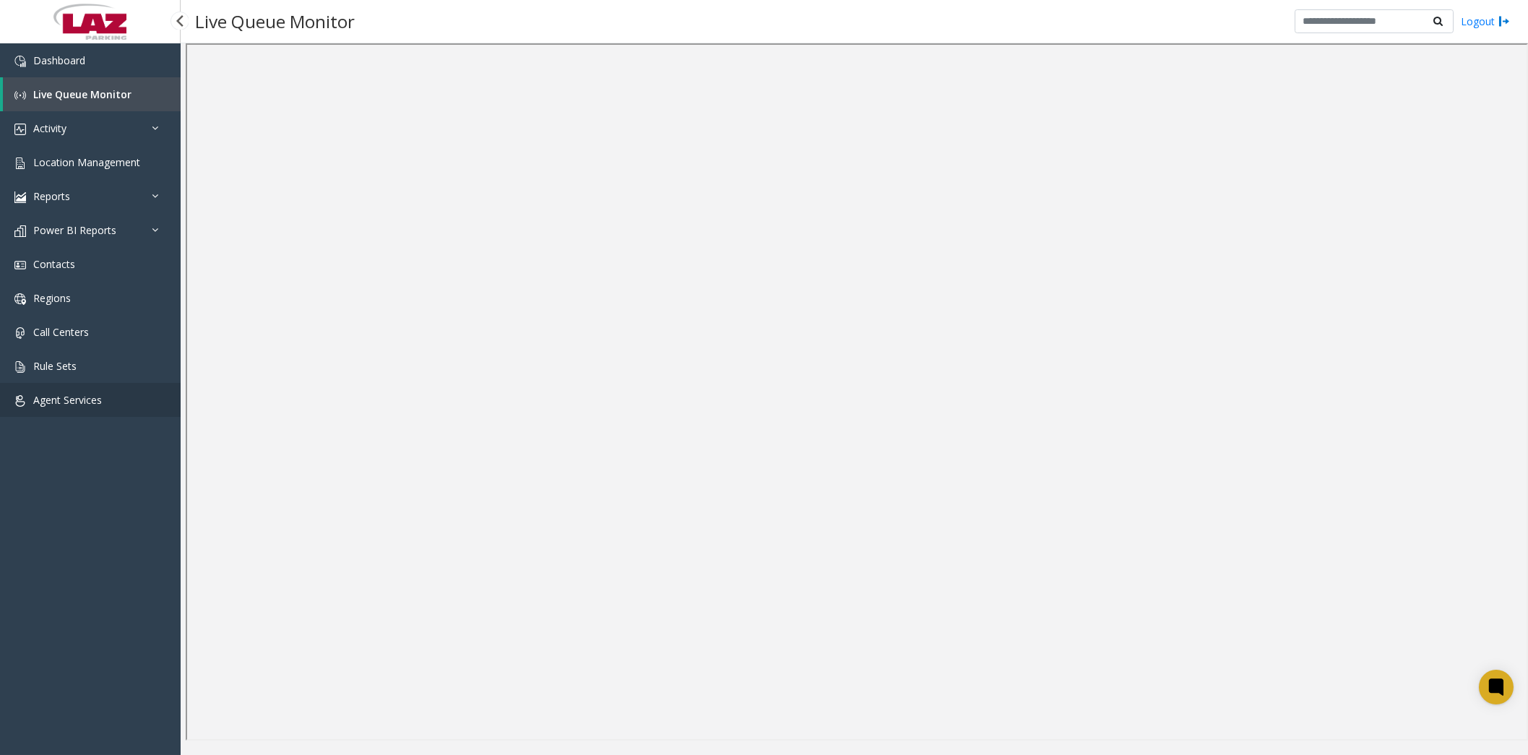
click at [90, 400] on span "Agent Services" at bounding box center [67, 400] width 69 height 14
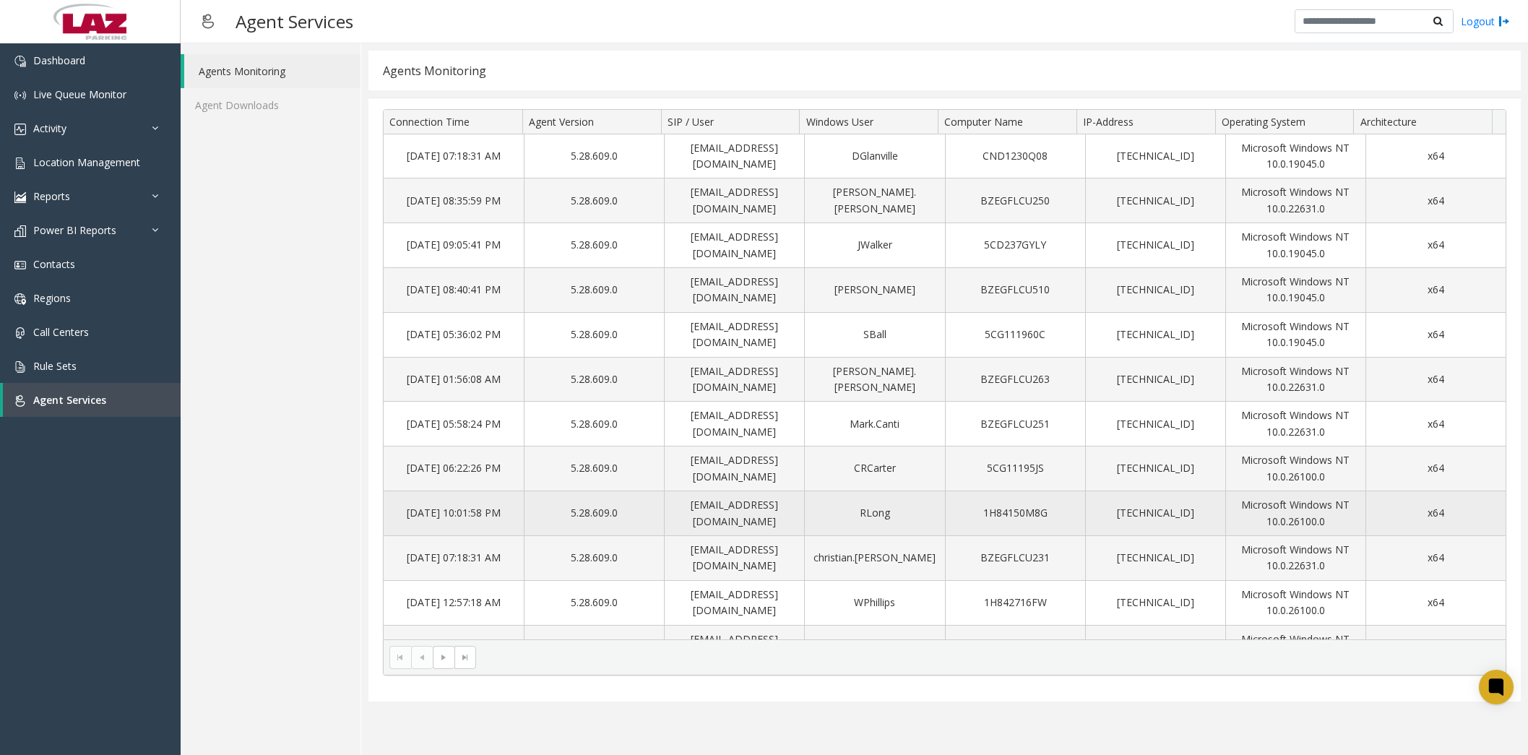
click at [485, 525] on td "[DATE] 10:01:58 PM" at bounding box center [454, 513] width 140 height 45
click at [439, 520] on td "[DATE] 10:01:58 PM" at bounding box center [454, 513] width 140 height 45
click at [1410, 517] on td "x64" at bounding box center [1436, 513] width 140 height 45
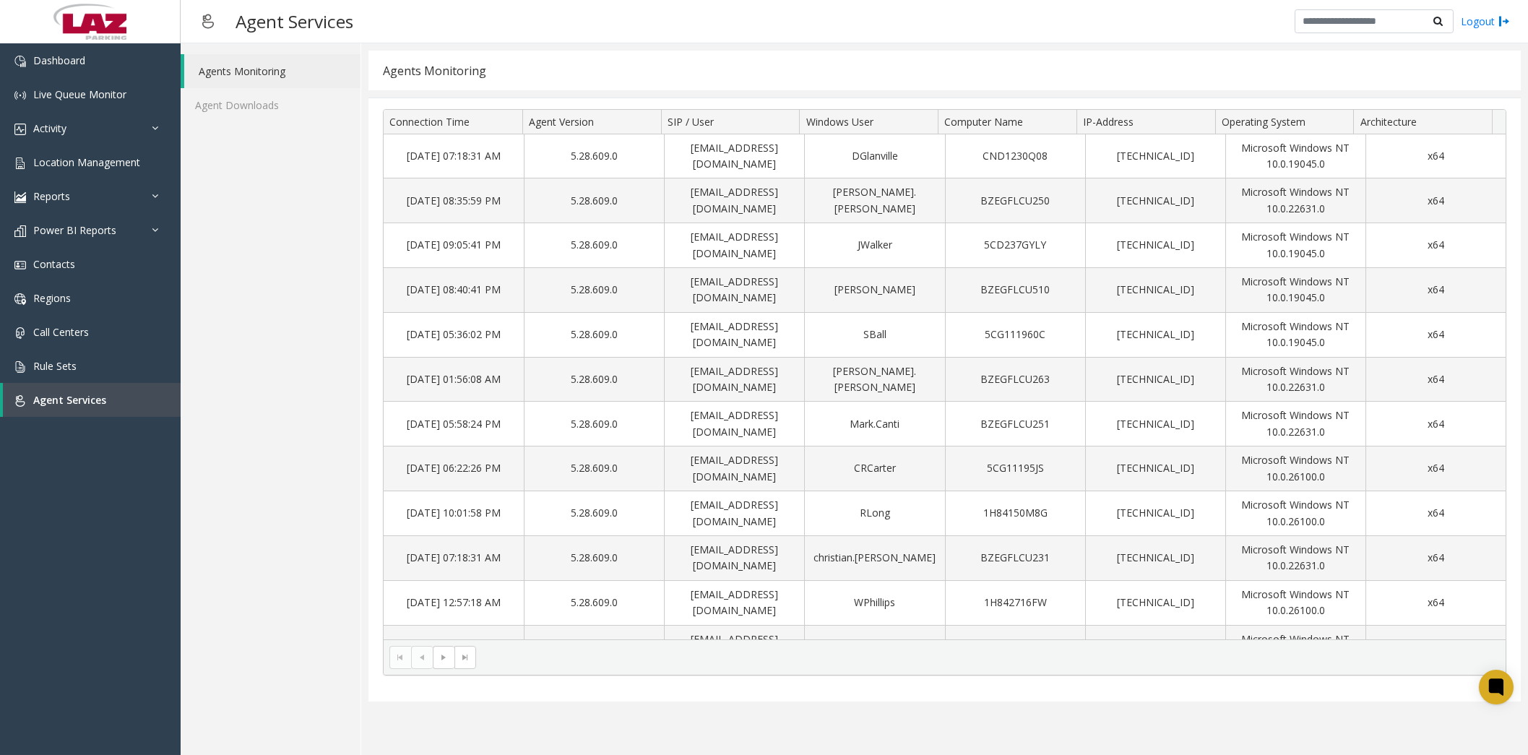
scroll to position [388, 0]
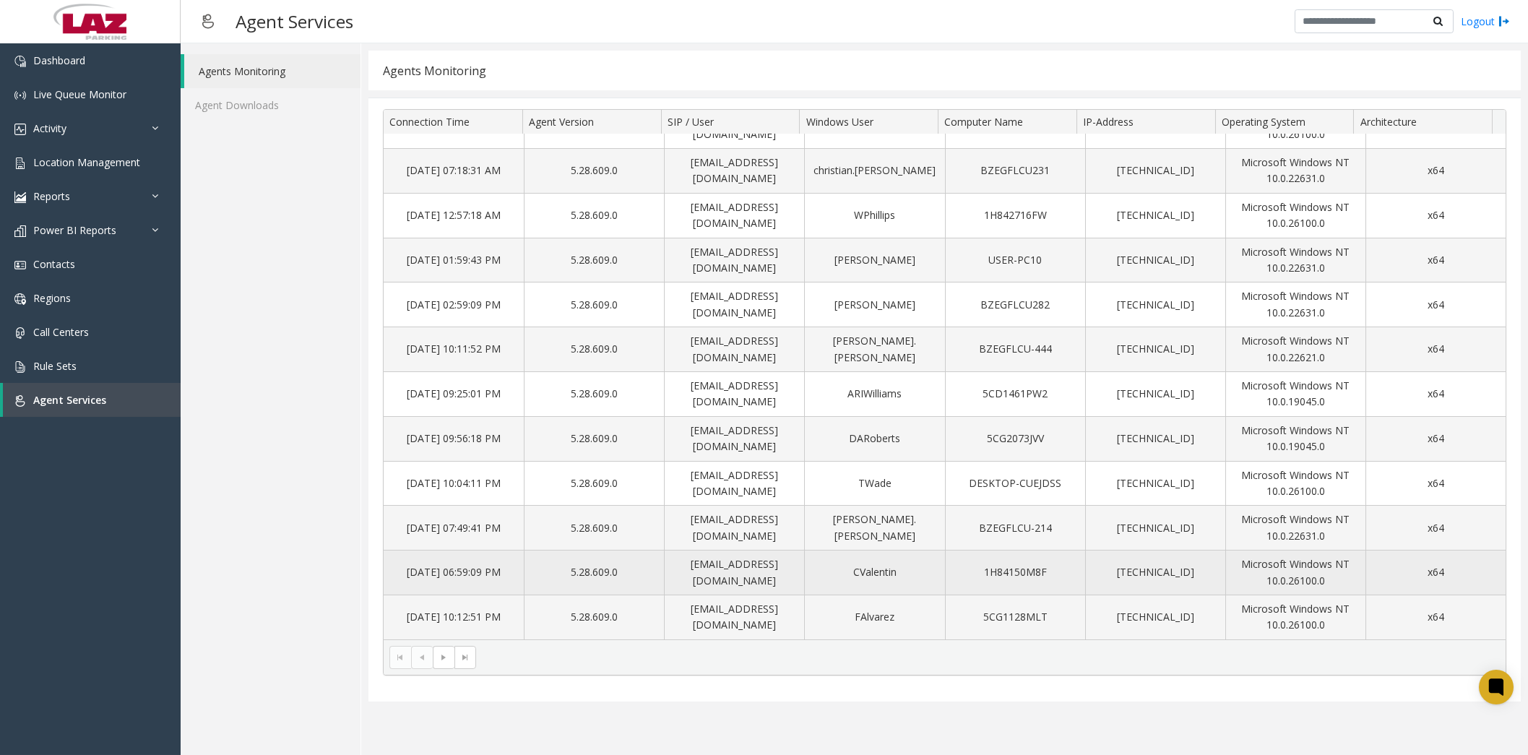
click at [723, 573] on td "[EMAIL_ADDRESS][DOMAIN_NAME]" at bounding box center [734, 573] width 140 height 45
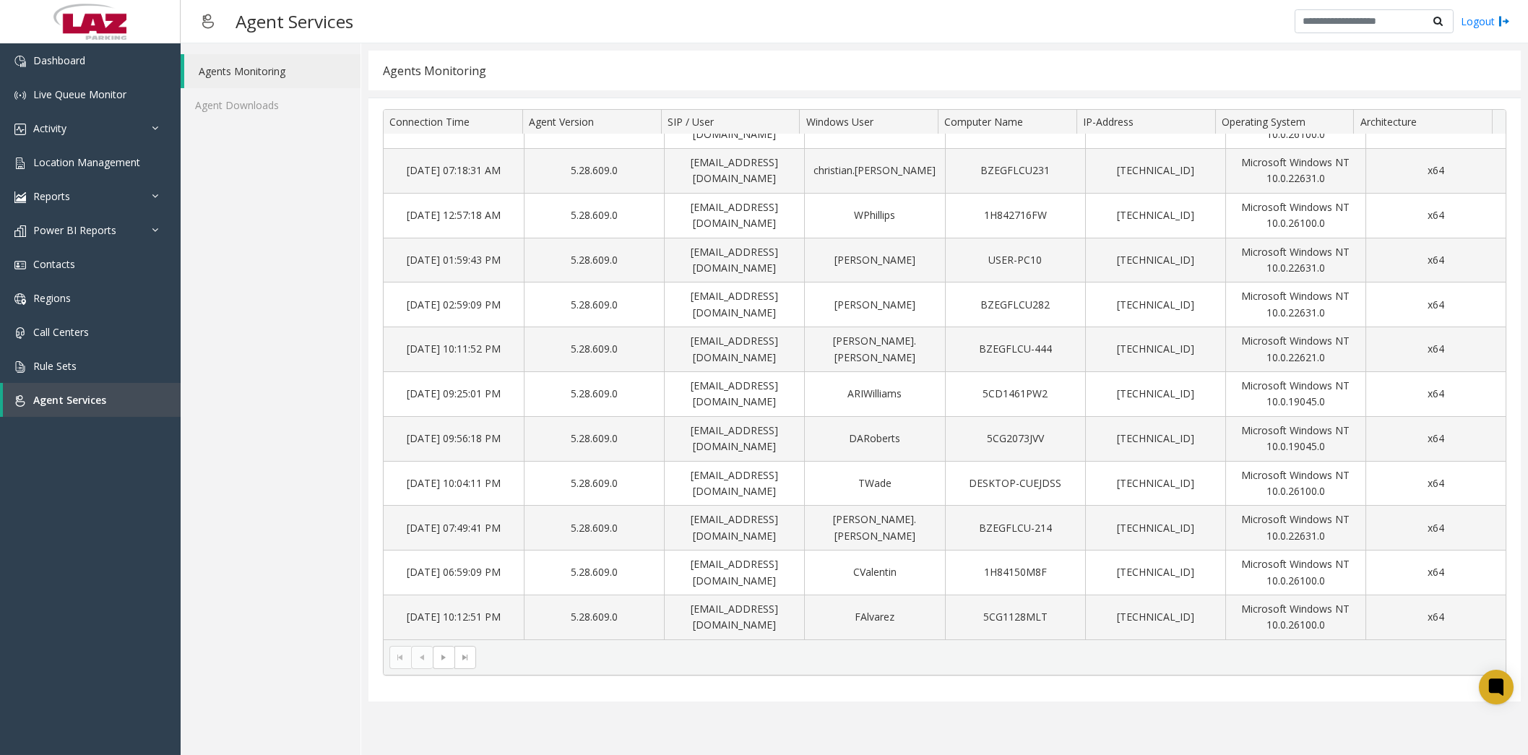
scroll to position [0, 0]
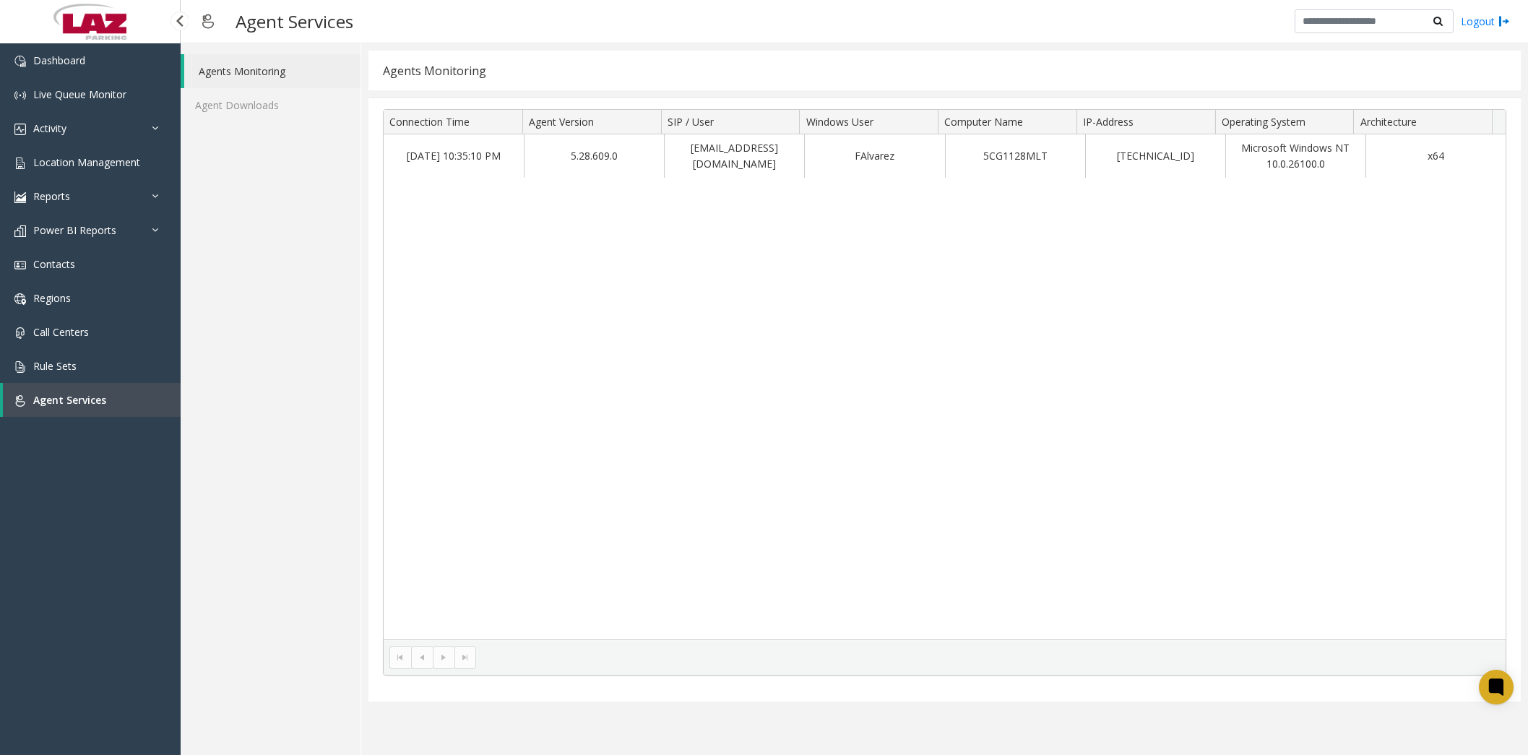
click at [62, 401] on span "Agent Services" at bounding box center [69, 400] width 73 height 14
click at [62, 395] on span "Agent Services" at bounding box center [69, 400] width 73 height 14
drag, startPoint x: 65, startPoint y: 394, endPoint x: 775, endPoint y: 411, distance: 710.6
click at [67, 394] on span "Agent Services" at bounding box center [69, 400] width 73 height 14
click at [95, 129] on link "Activity" at bounding box center [90, 128] width 181 height 34
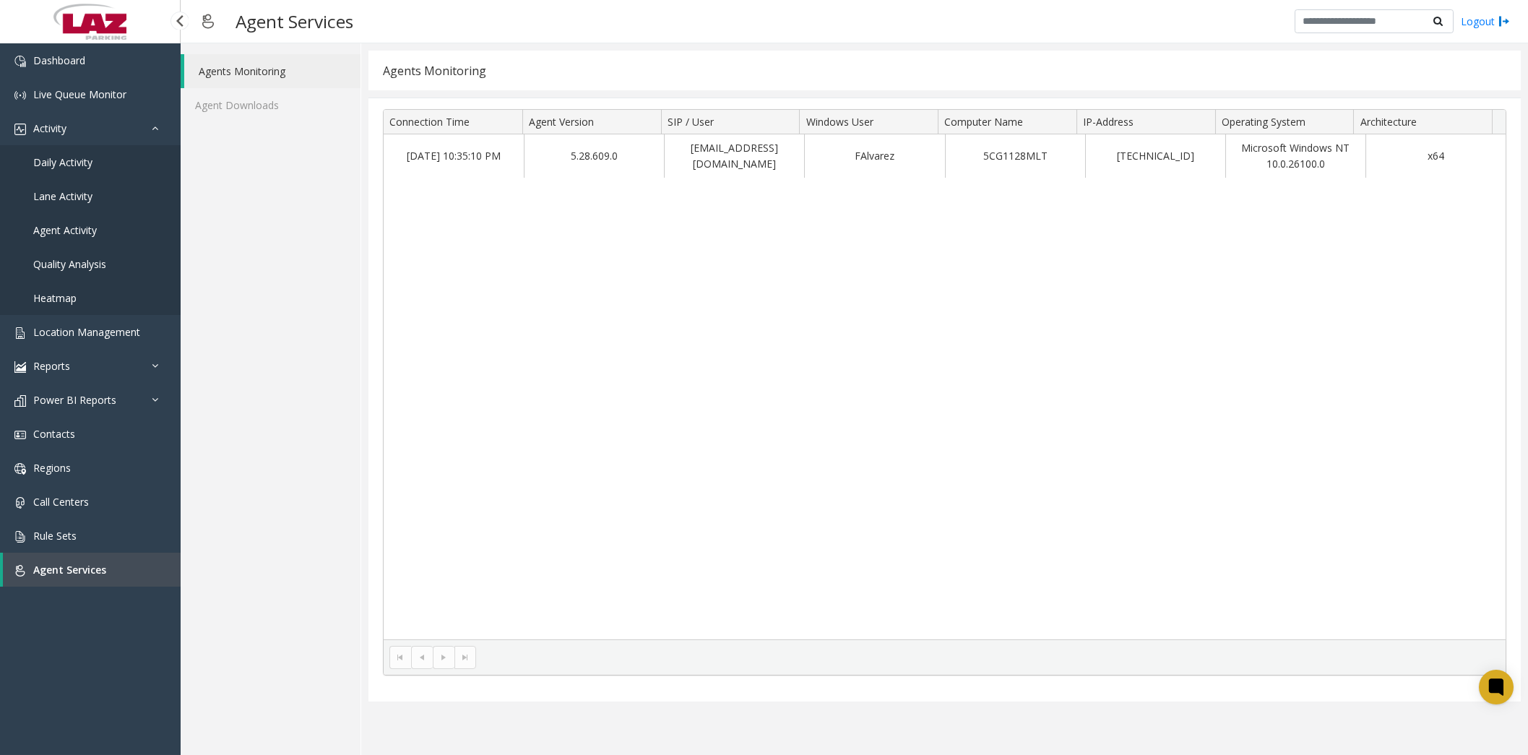
click at [110, 160] on link "Daily Activity" at bounding box center [90, 162] width 181 height 34
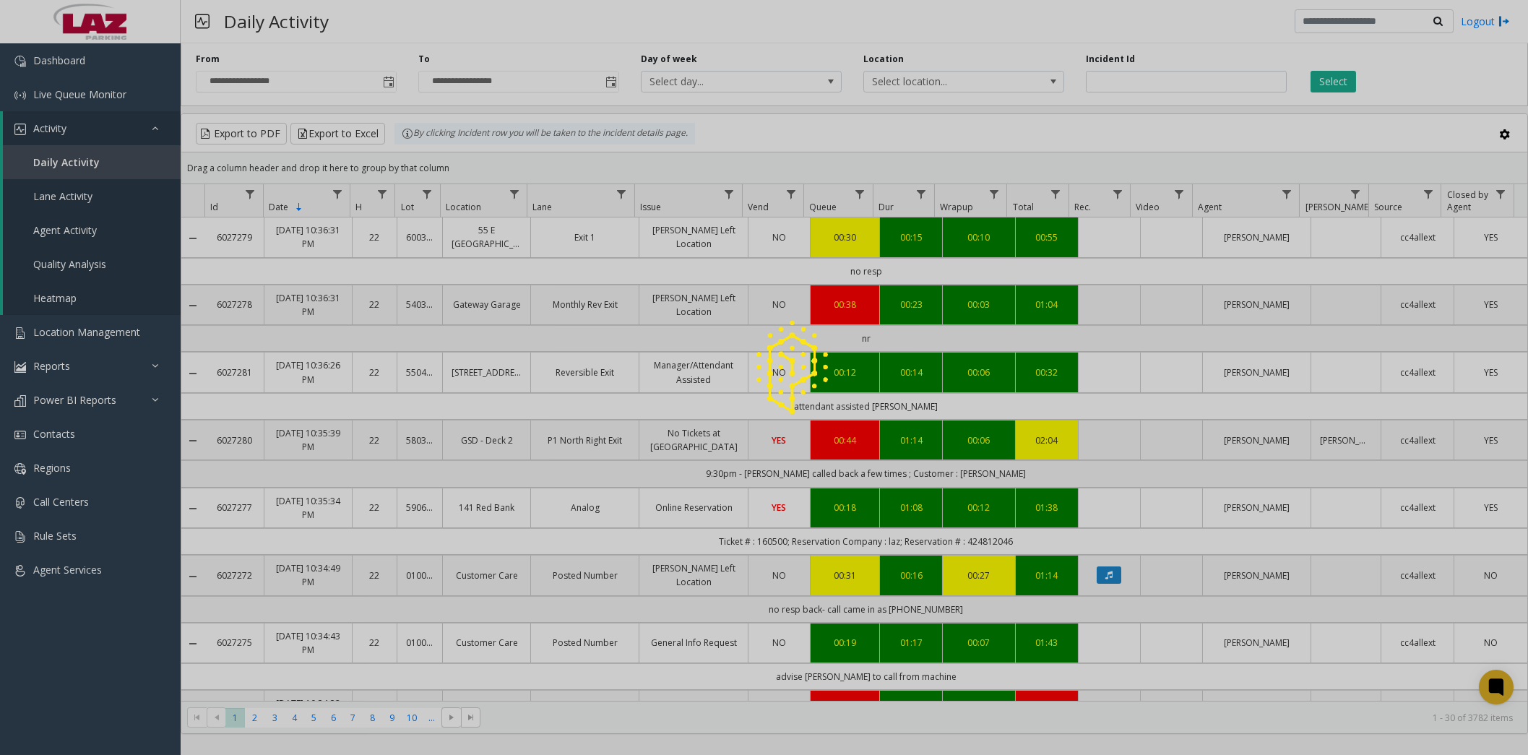
click at [920, 85] on div at bounding box center [764, 377] width 1528 height 755
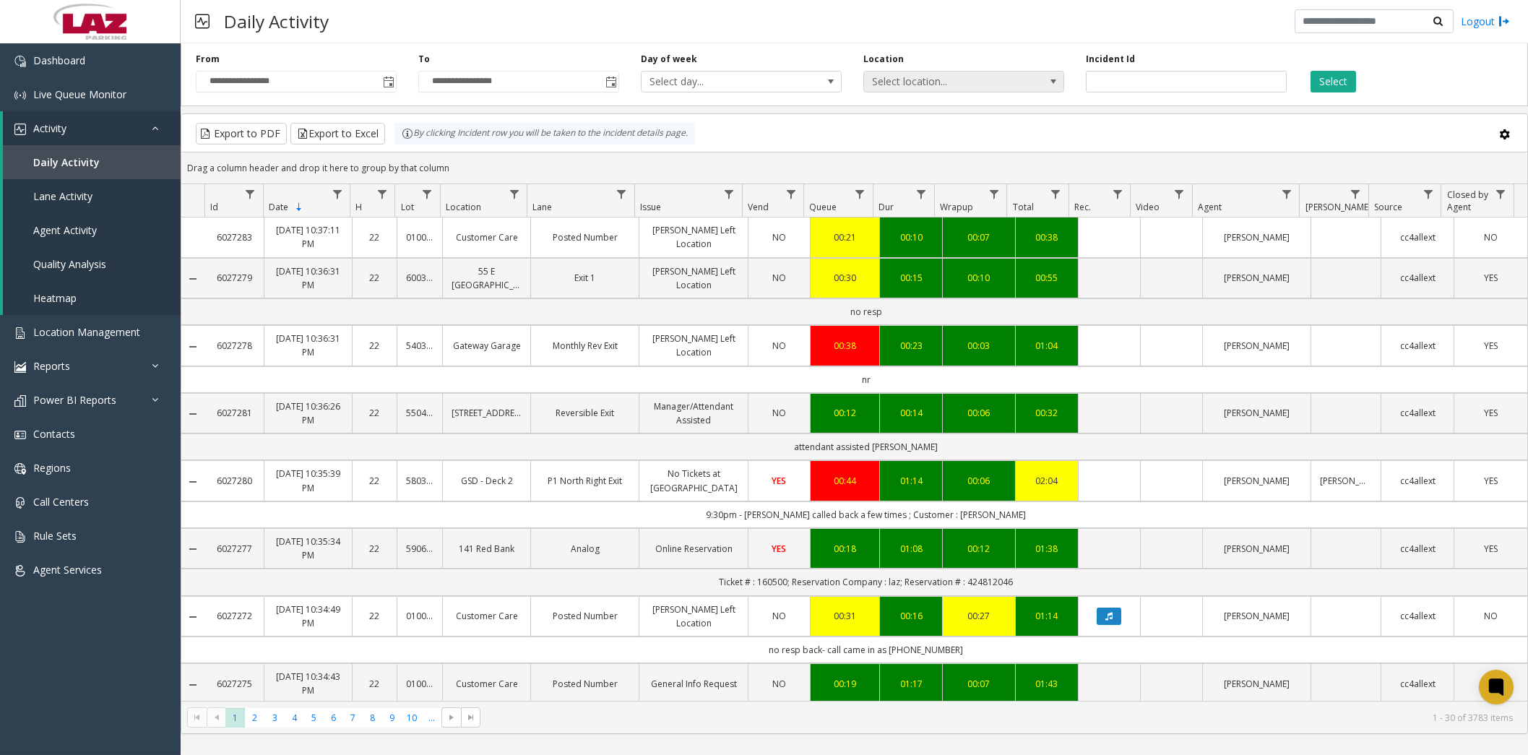
click at [921, 77] on span "Select location..." at bounding box center [944, 82] width 160 height 20
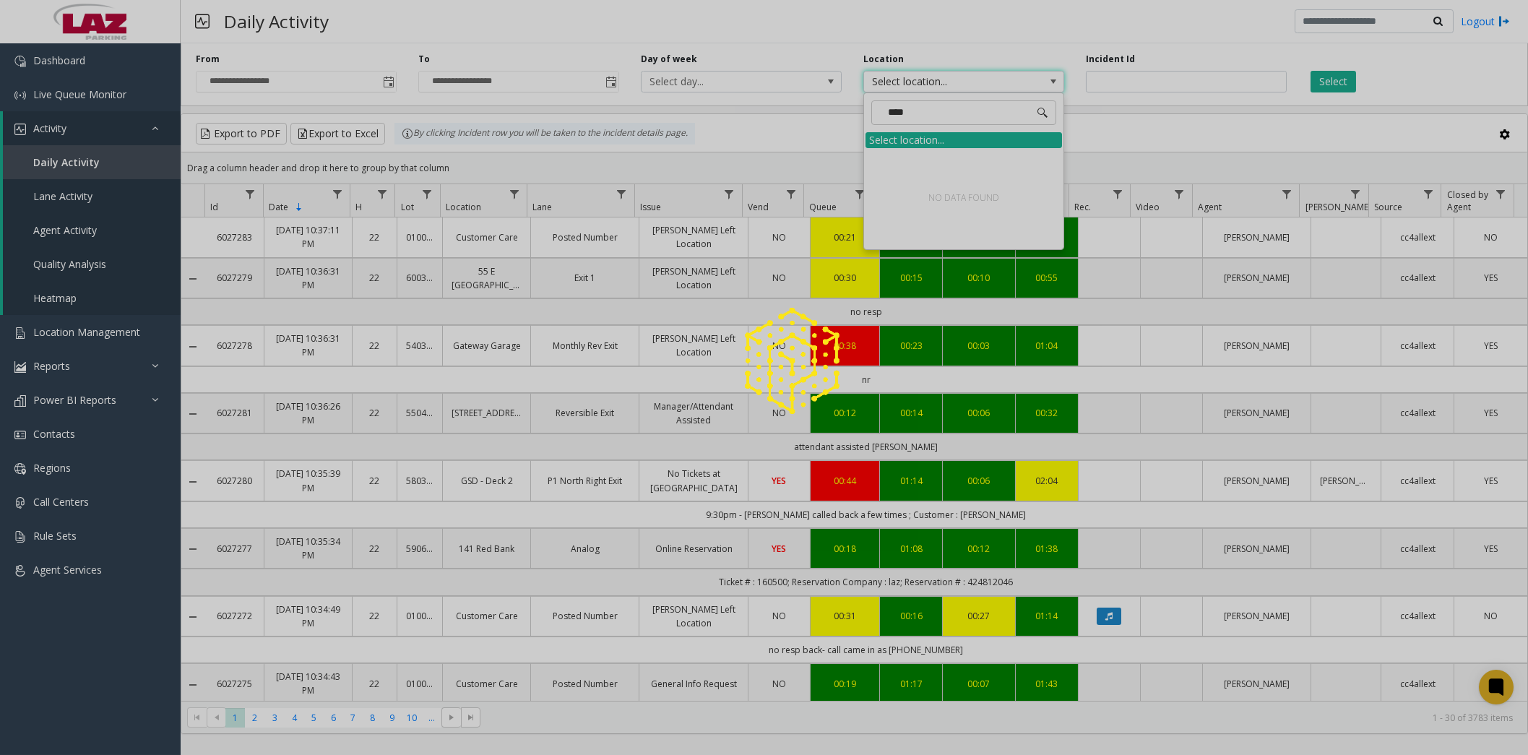
type input "*****"
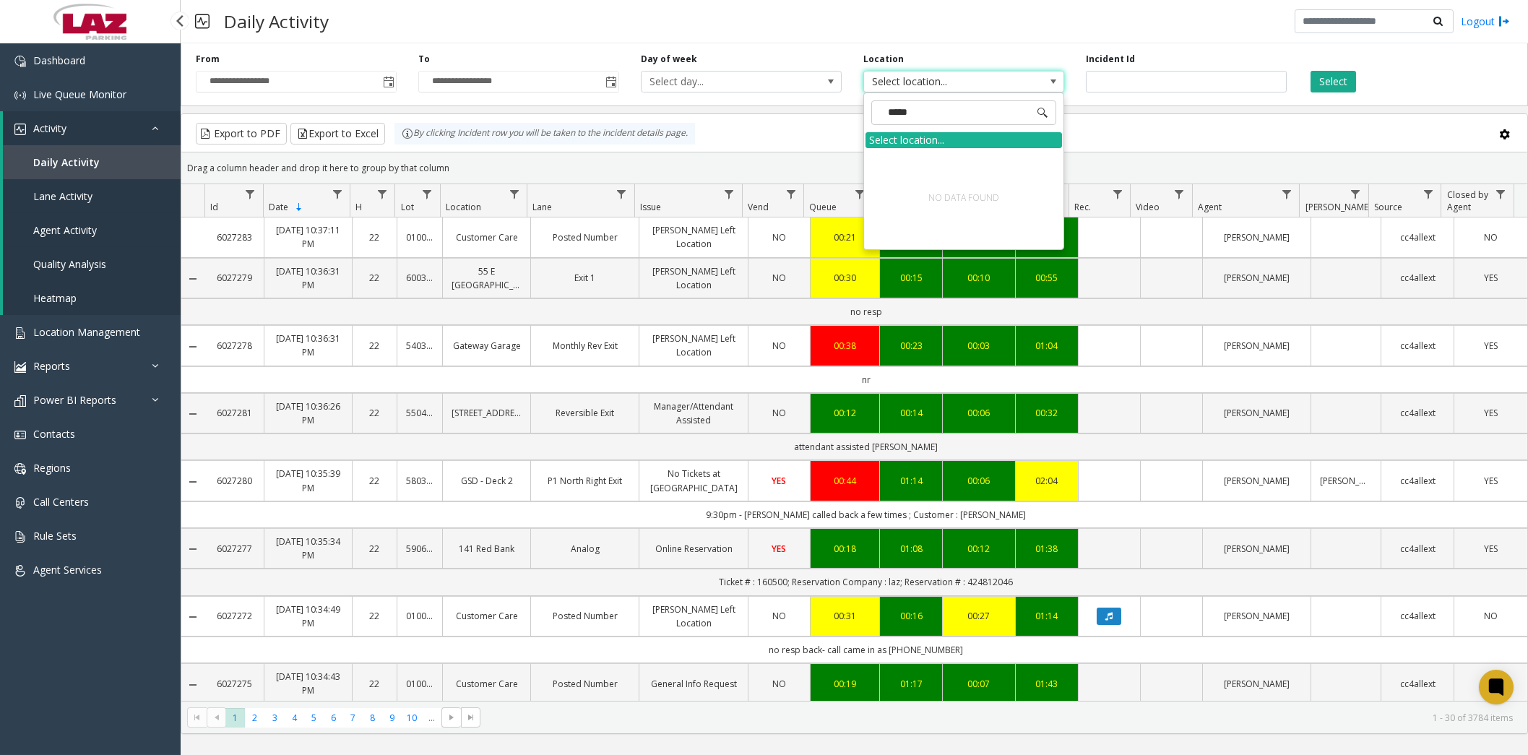
click at [84, 225] on span "Agent Activity" at bounding box center [65, 230] width 64 height 14
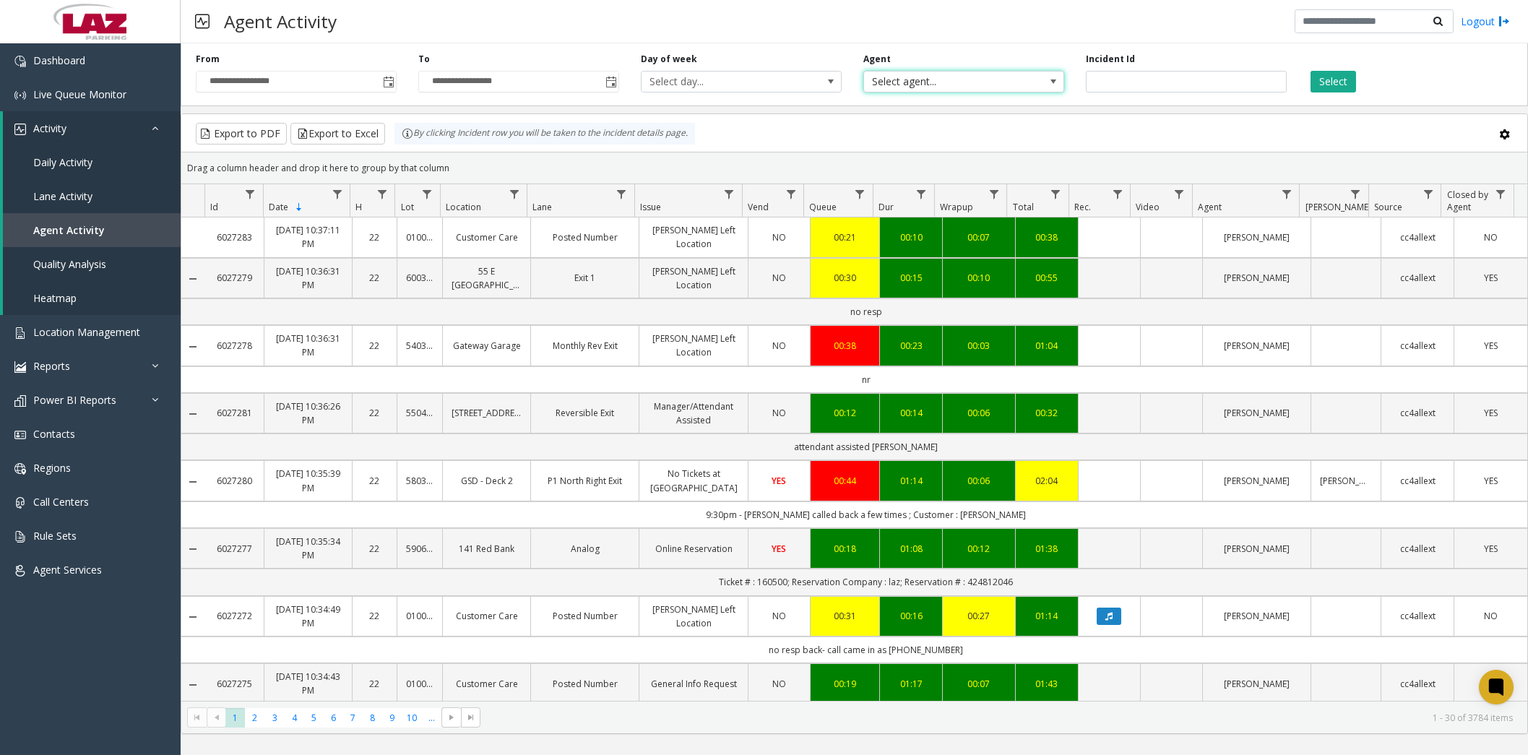
click at [944, 85] on span "Select agent..." at bounding box center [944, 82] width 160 height 20
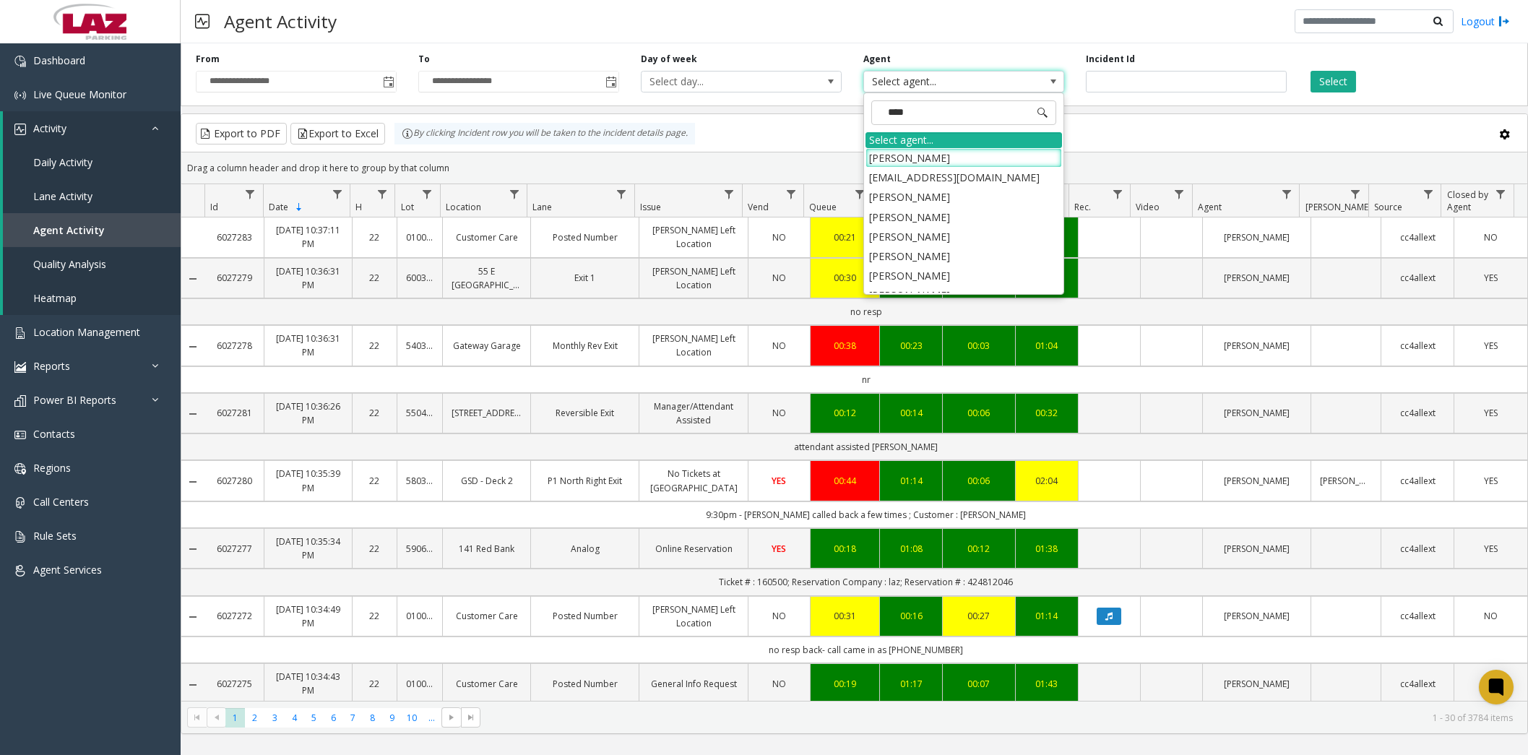
type input "*****"
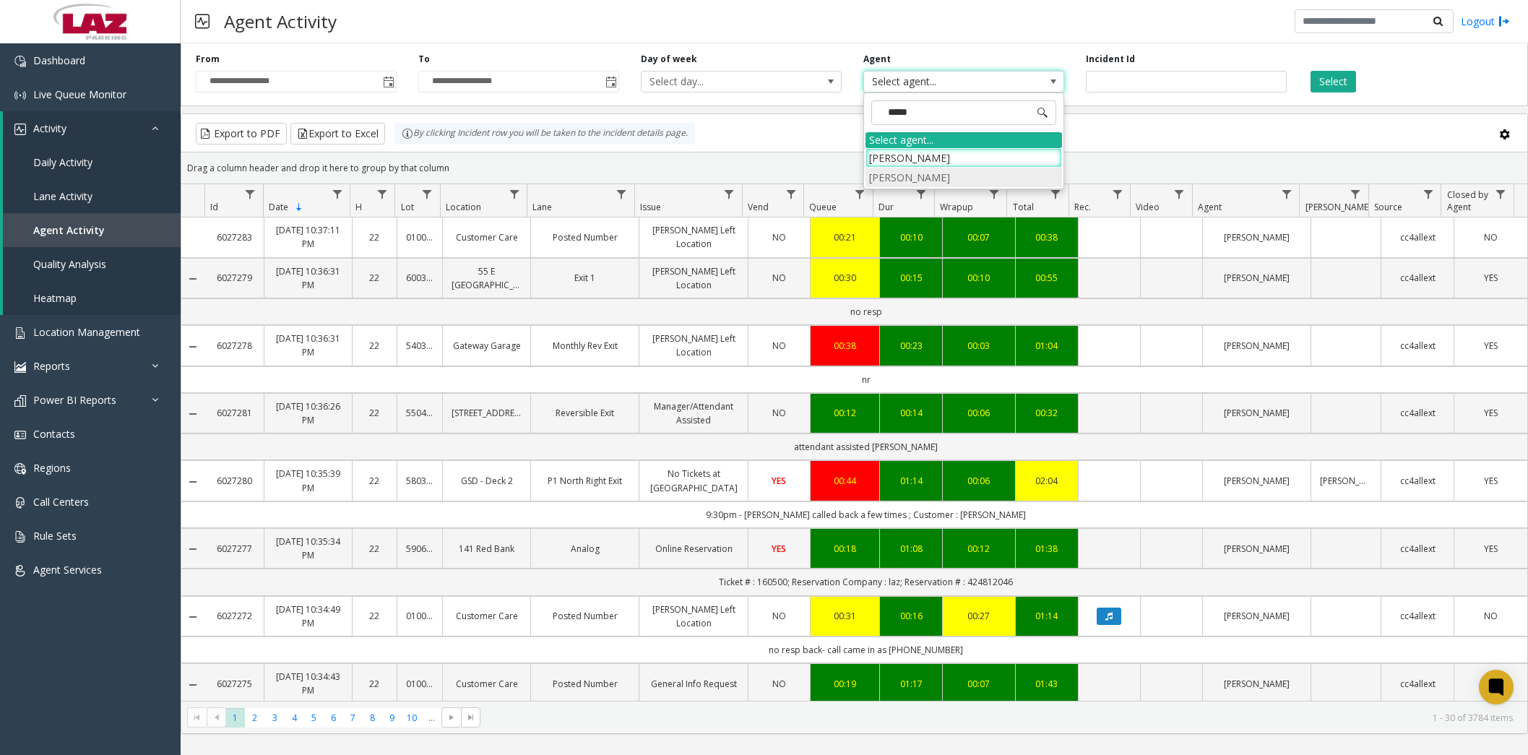
click at [944, 174] on li "[PERSON_NAME]" at bounding box center [964, 178] width 197 height 20
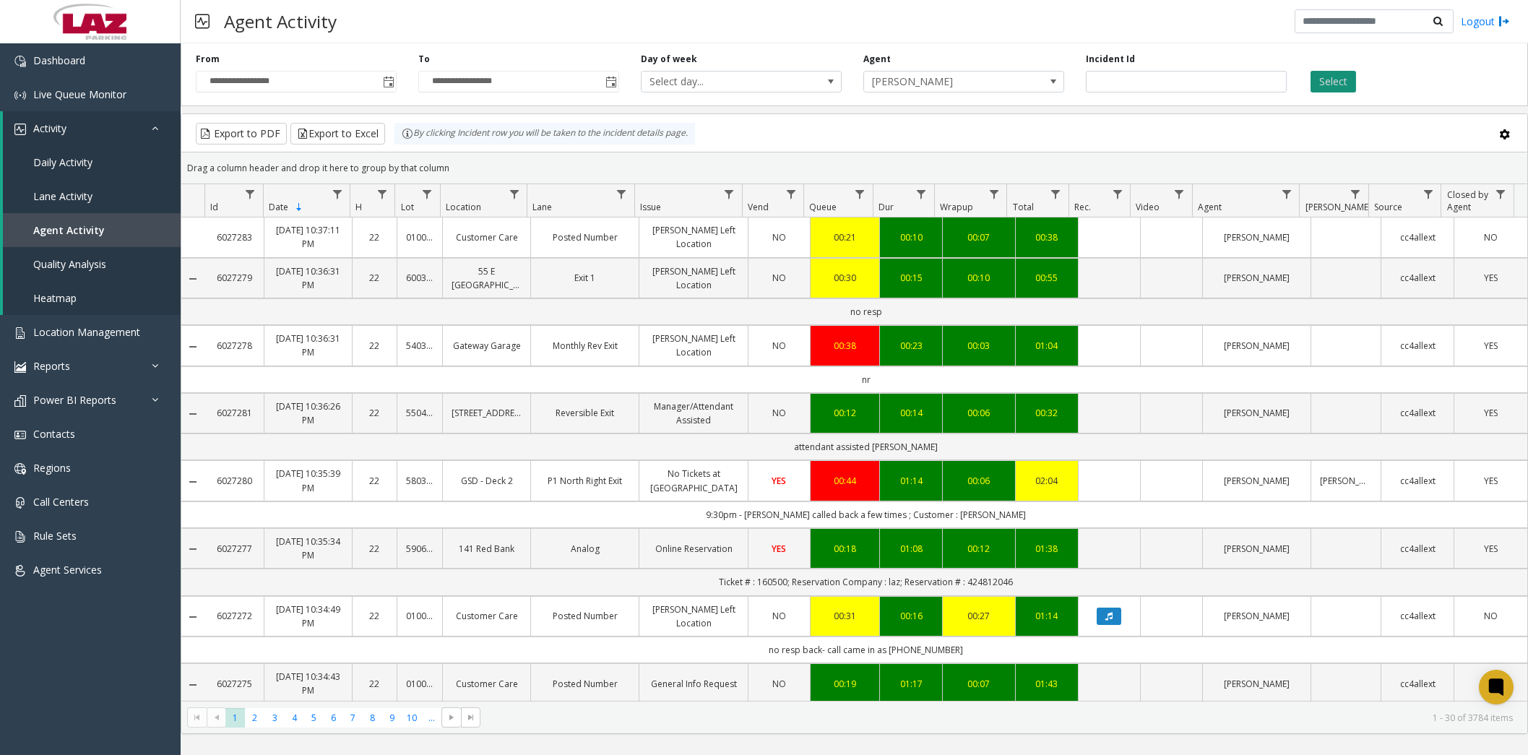
click at [1348, 78] on button "Select" at bounding box center [1334, 82] width 46 height 22
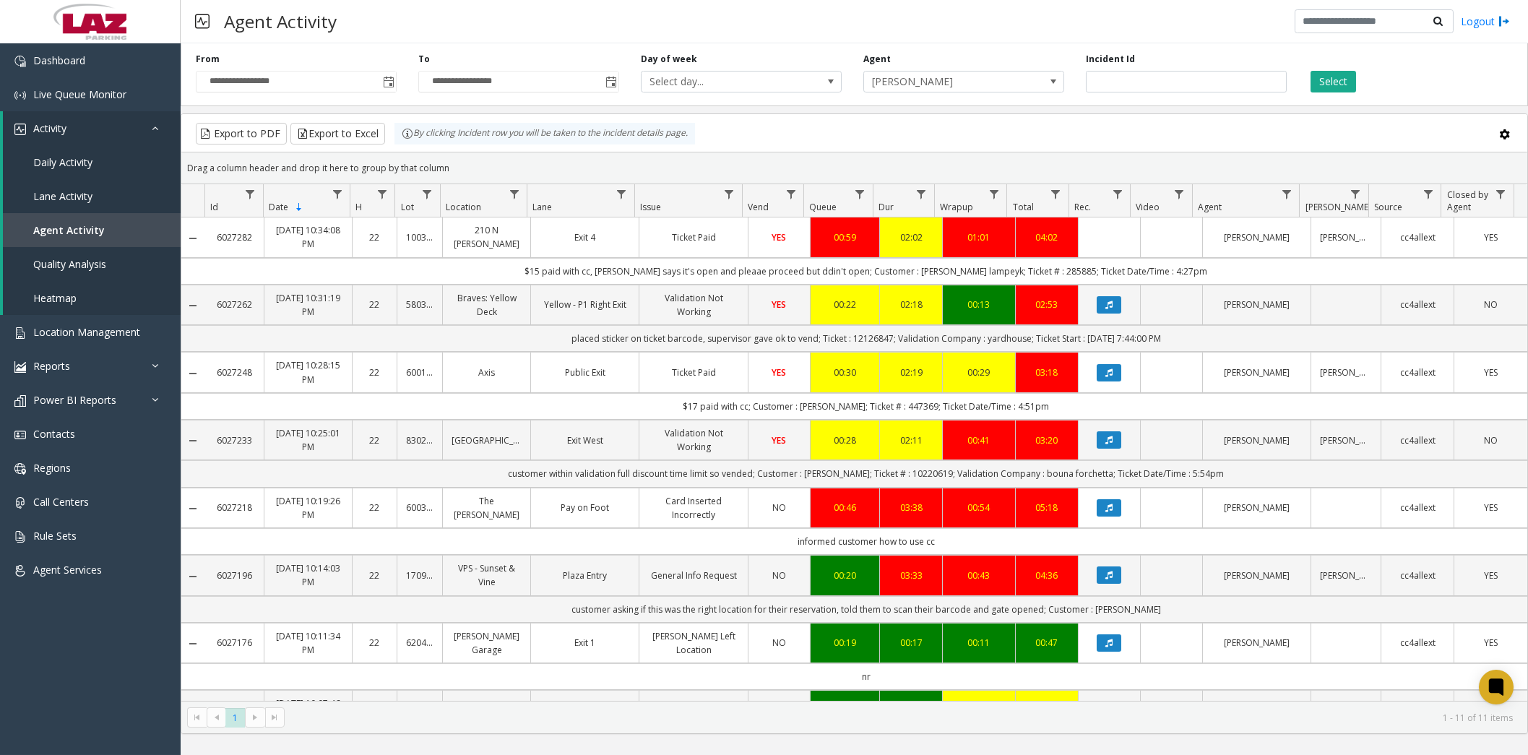
scroll to position [289, 0]
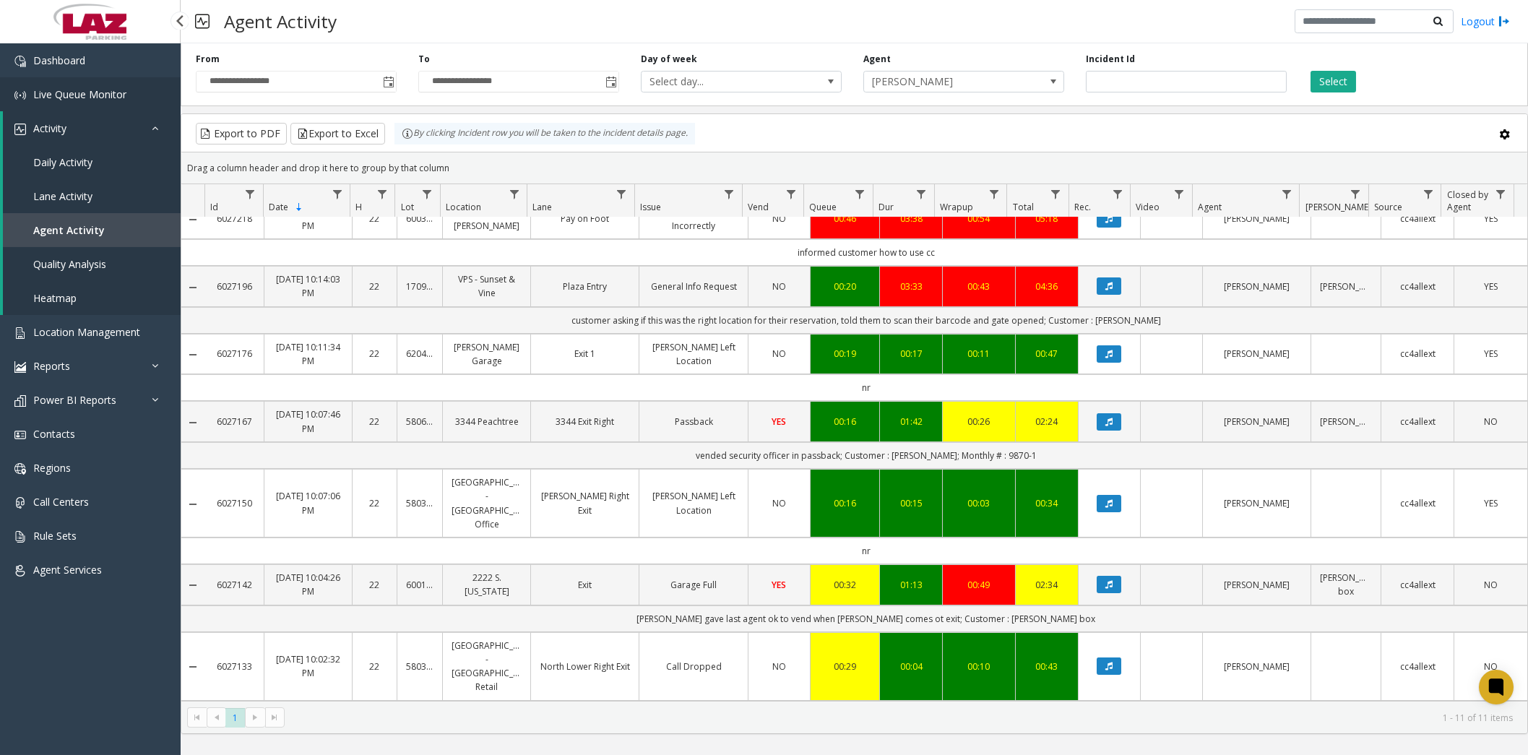
click at [85, 87] on span "Live Queue Monitor" at bounding box center [79, 94] width 93 height 14
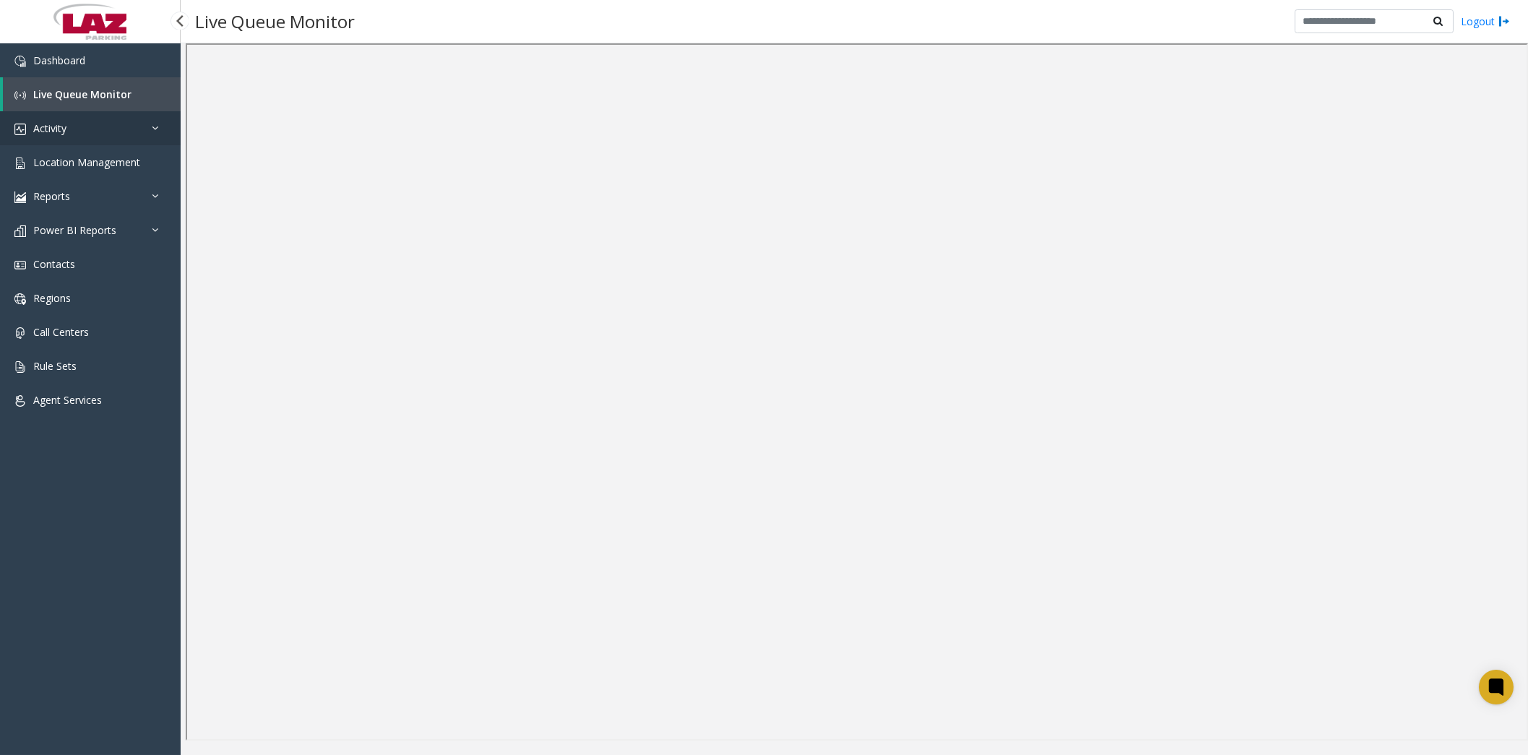
click at [64, 121] on span "Activity" at bounding box center [49, 128] width 33 height 14
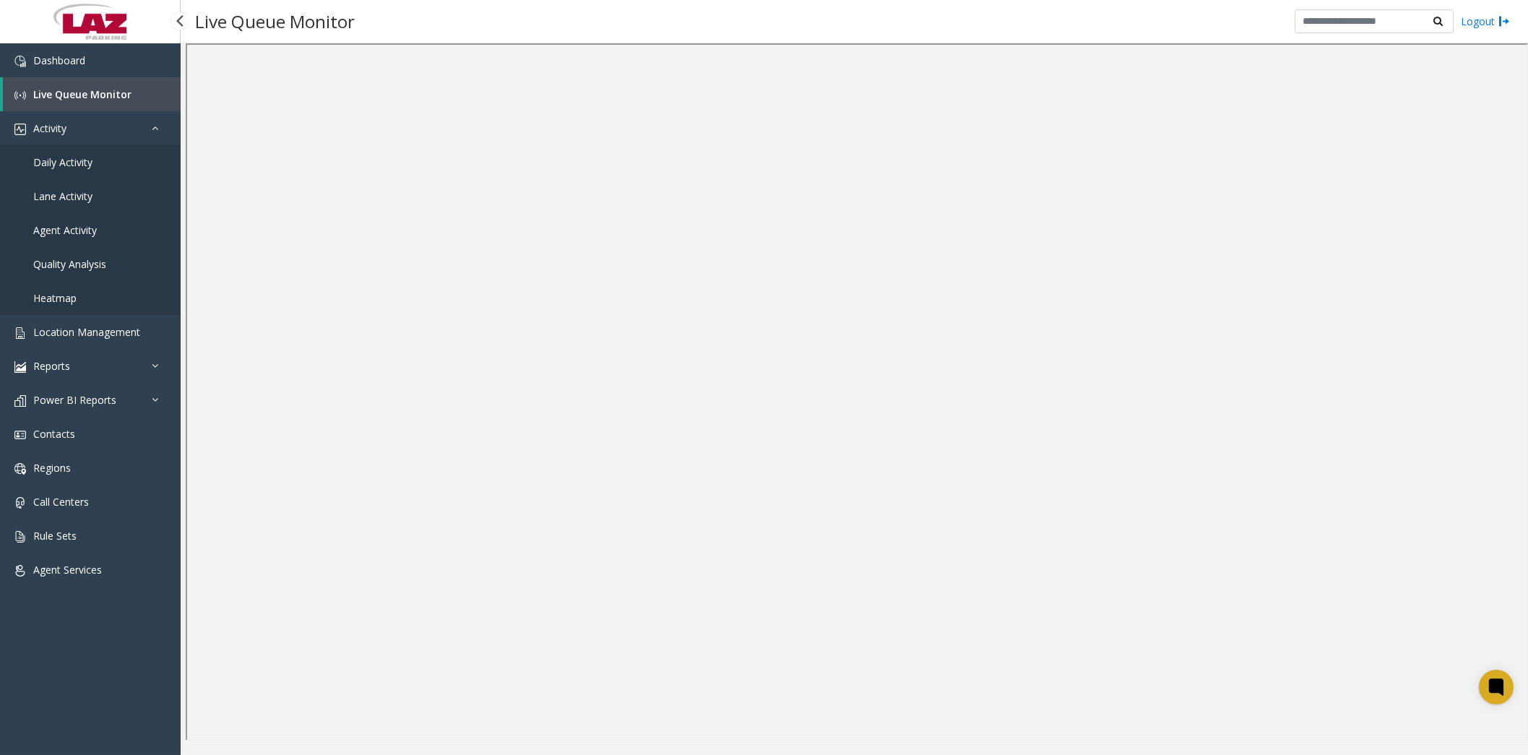
click at [83, 169] on link "Daily Activity" at bounding box center [90, 162] width 181 height 34
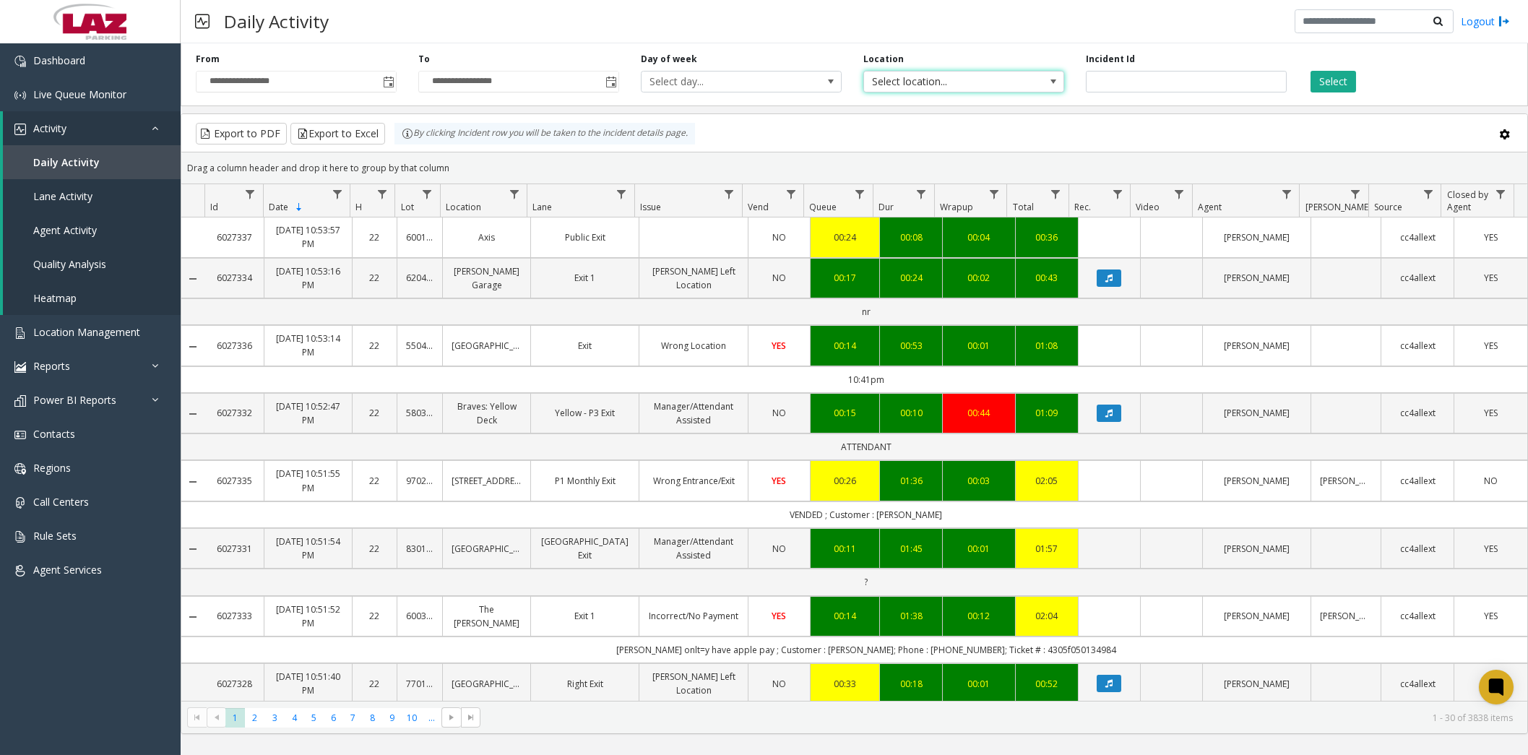
click at [1000, 87] on span "Select location..." at bounding box center [944, 82] width 160 height 20
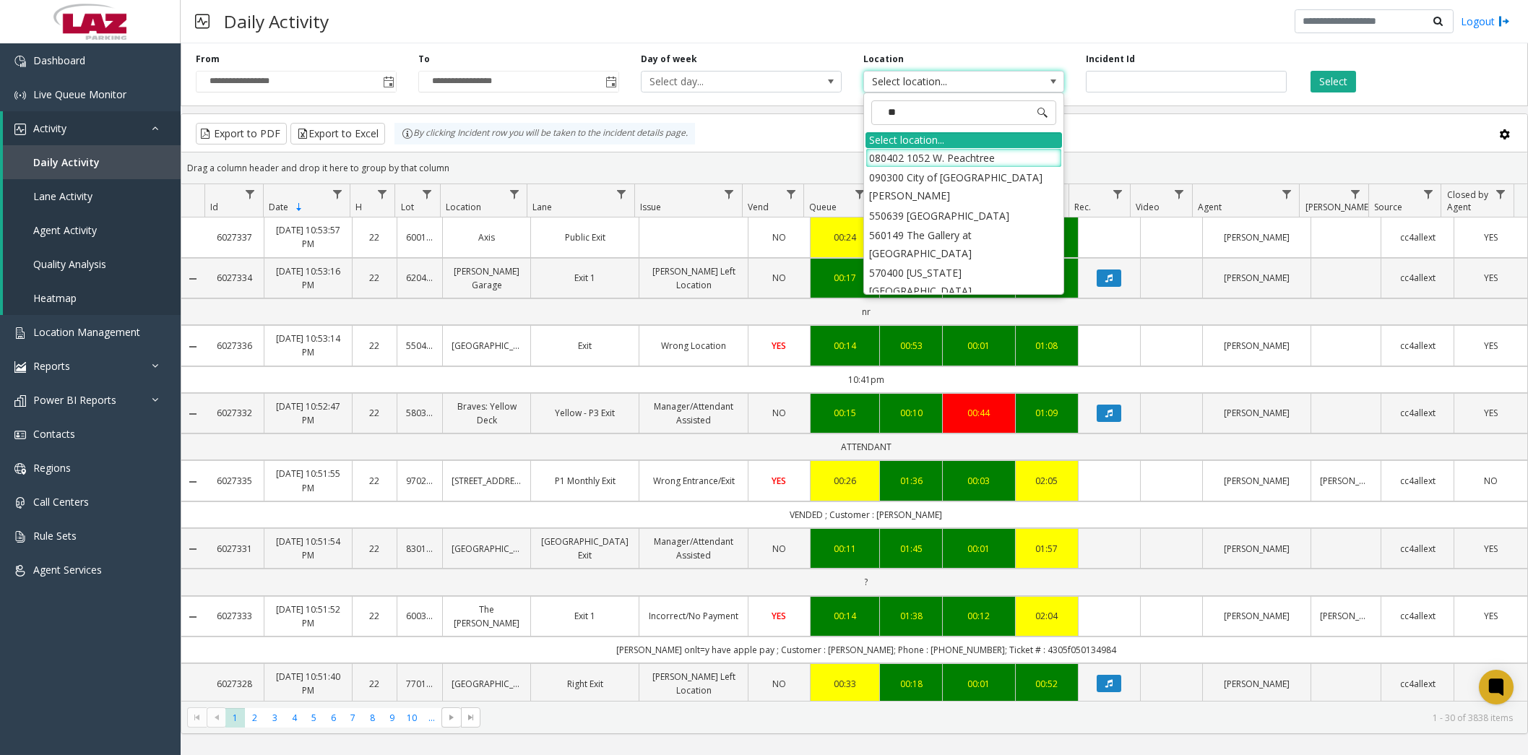
type input "*"
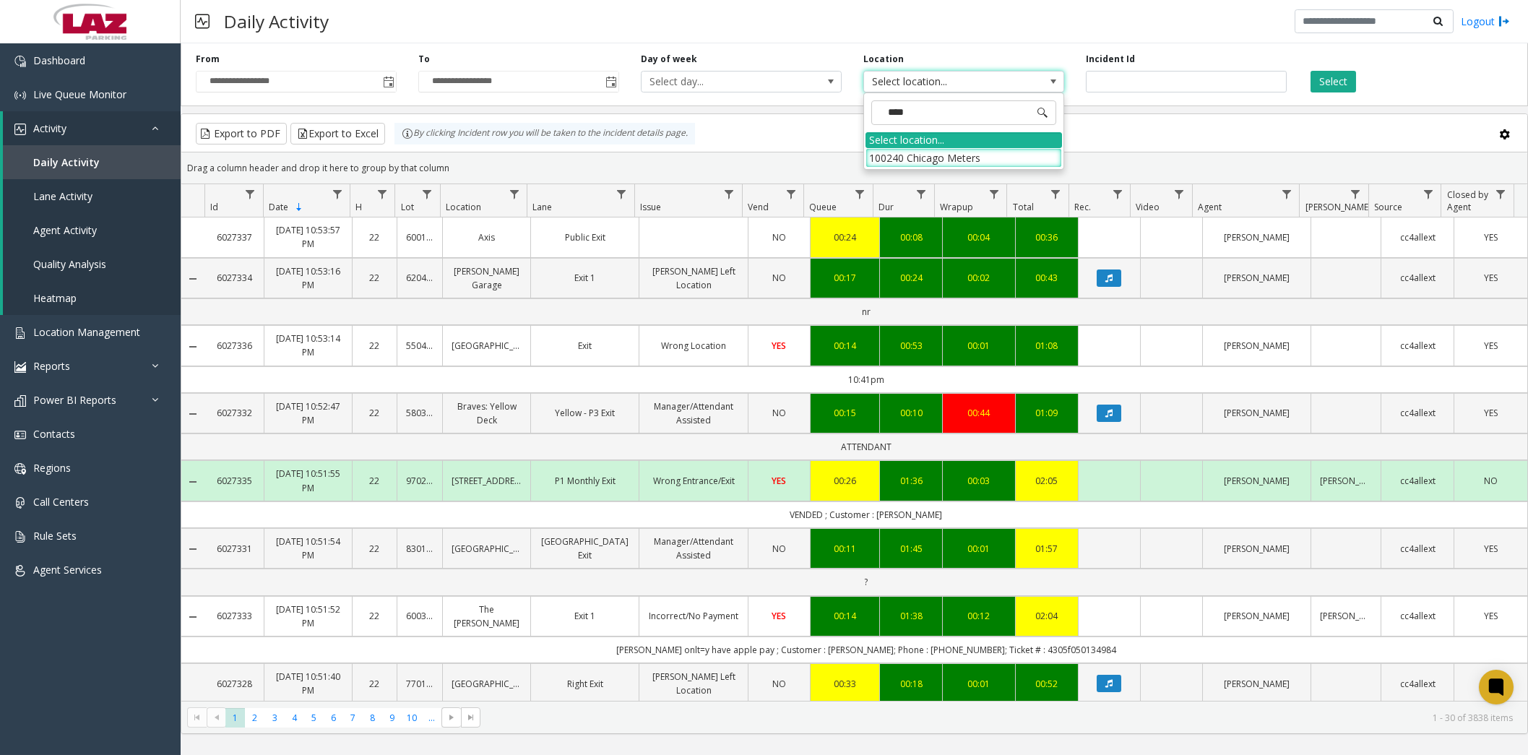
type input "*****"
click at [980, 158] on li "100240 Chicago Meters" at bounding box center [964, 158] width 197 height 20
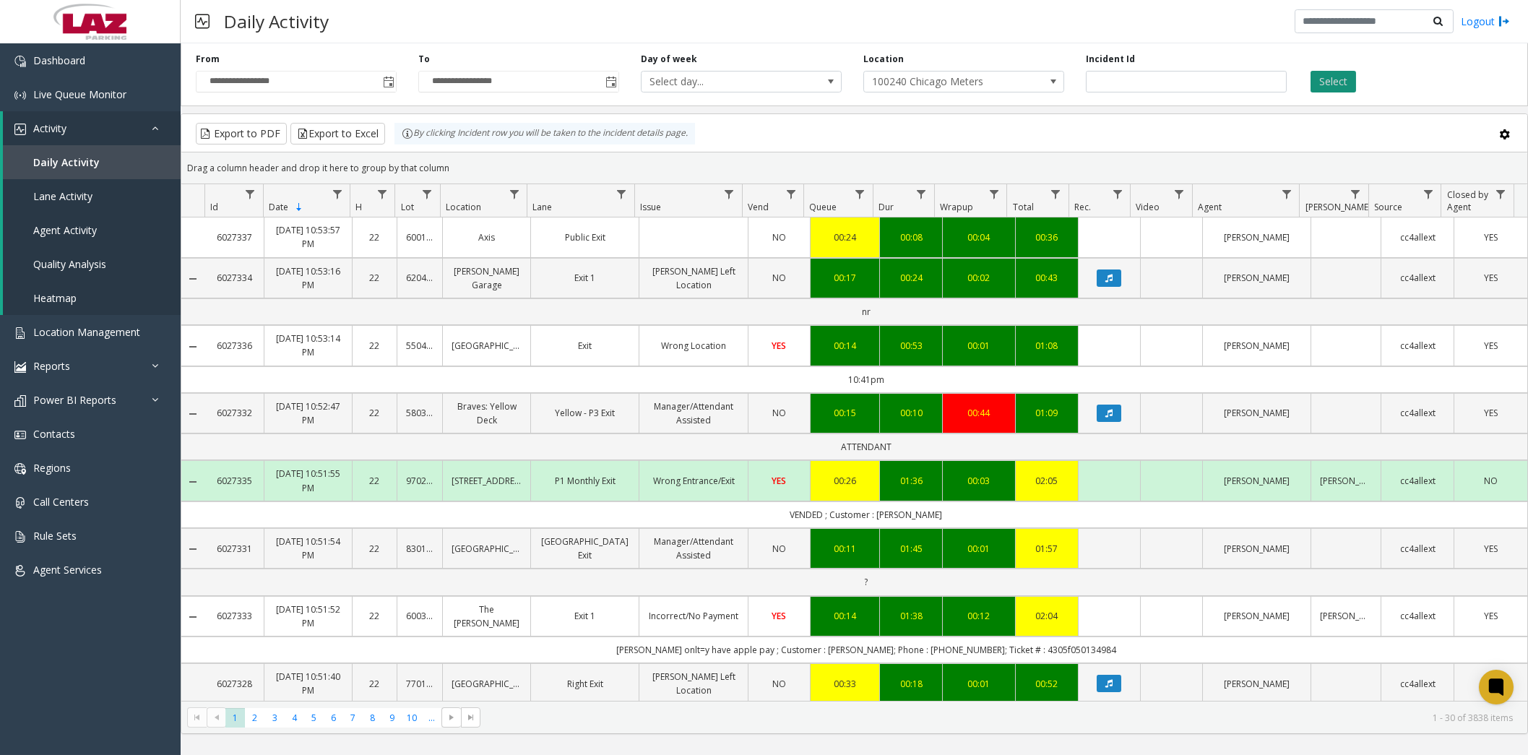
click at [1322, 86] on button "Select" at bounding box center [1334, 82] width 46 height 22
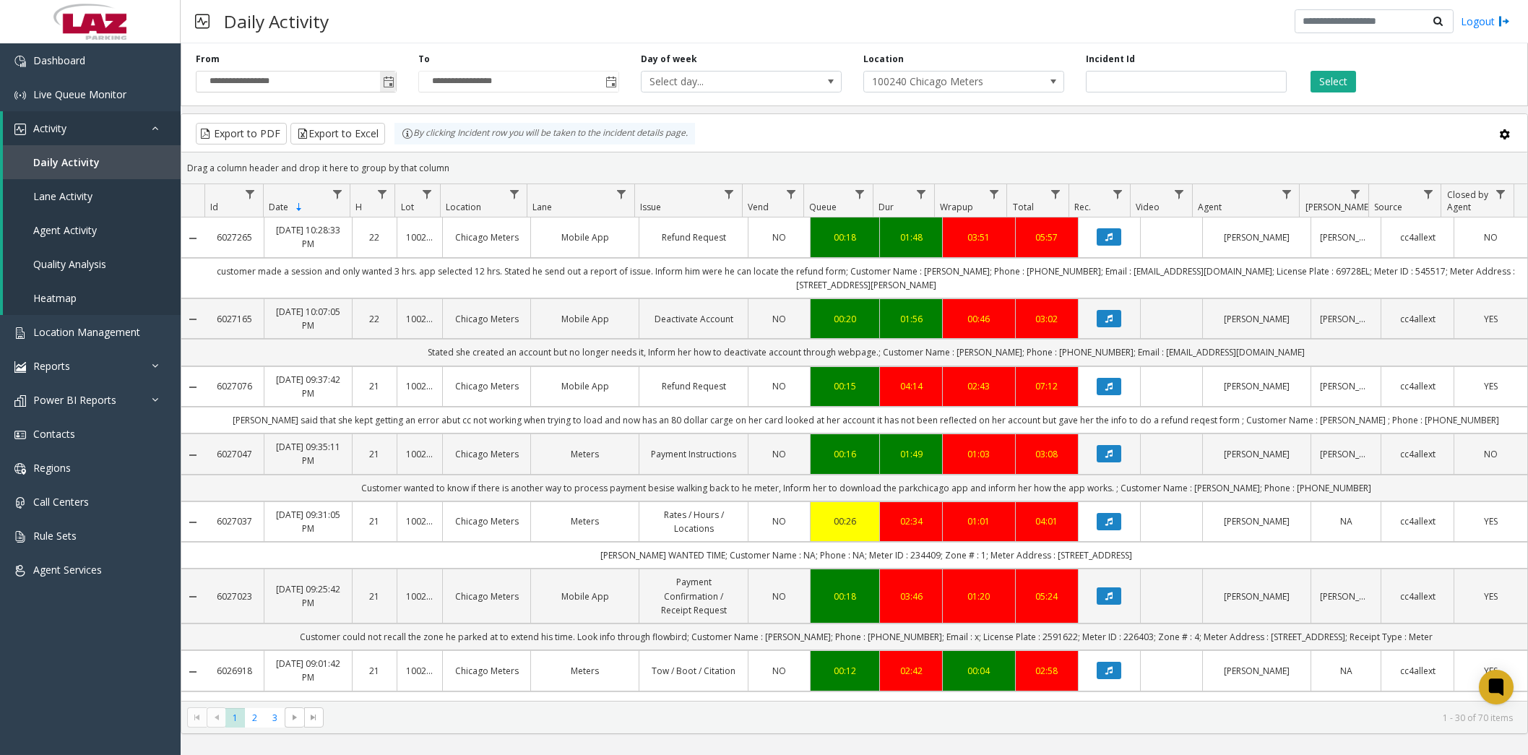
click at [389, 84] on span "Toggle popup" at bounding box center [389, 83] width 12 height 12
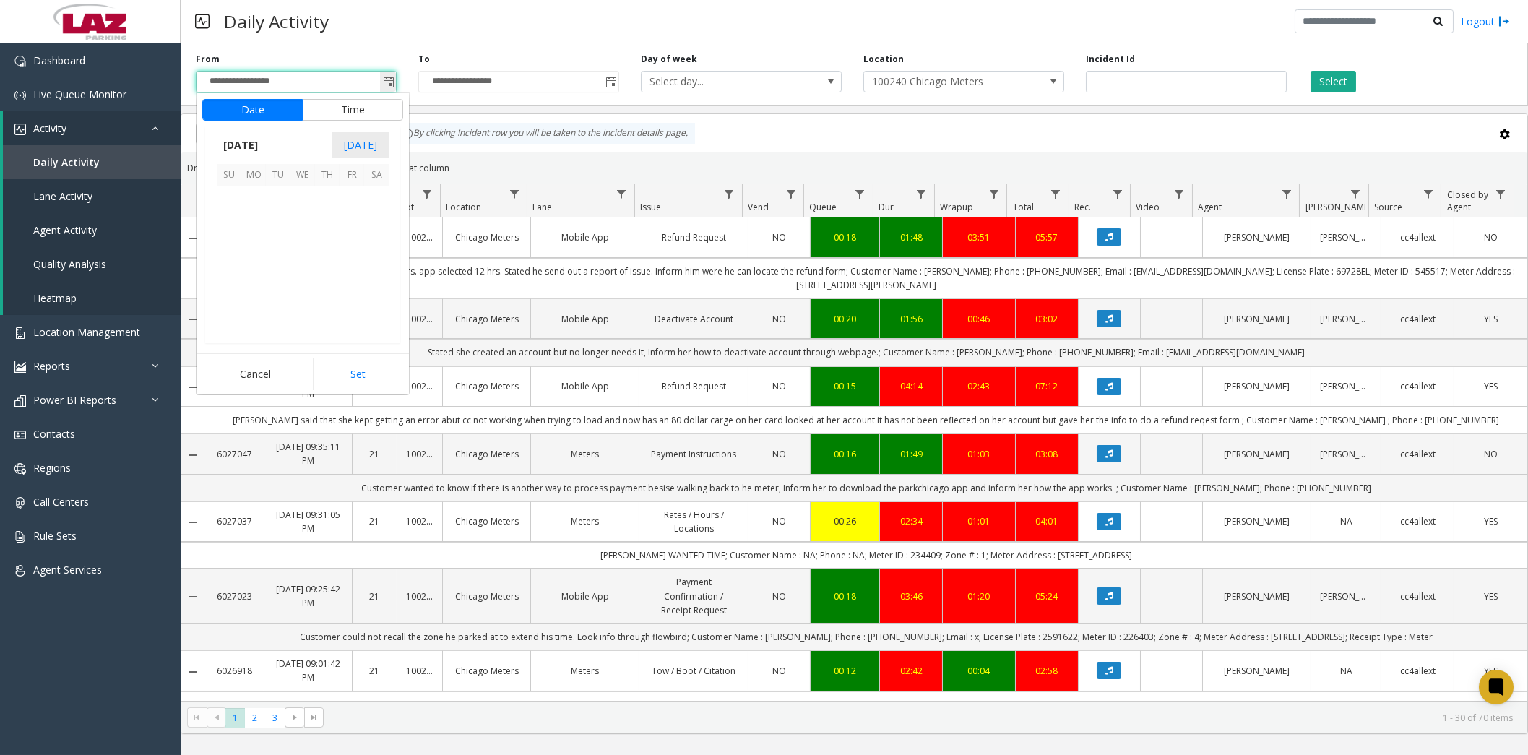
scroll to position [259174, 0]
click at [378, 224] on span "9" at bounding box center [376, 223] width 25 height 25
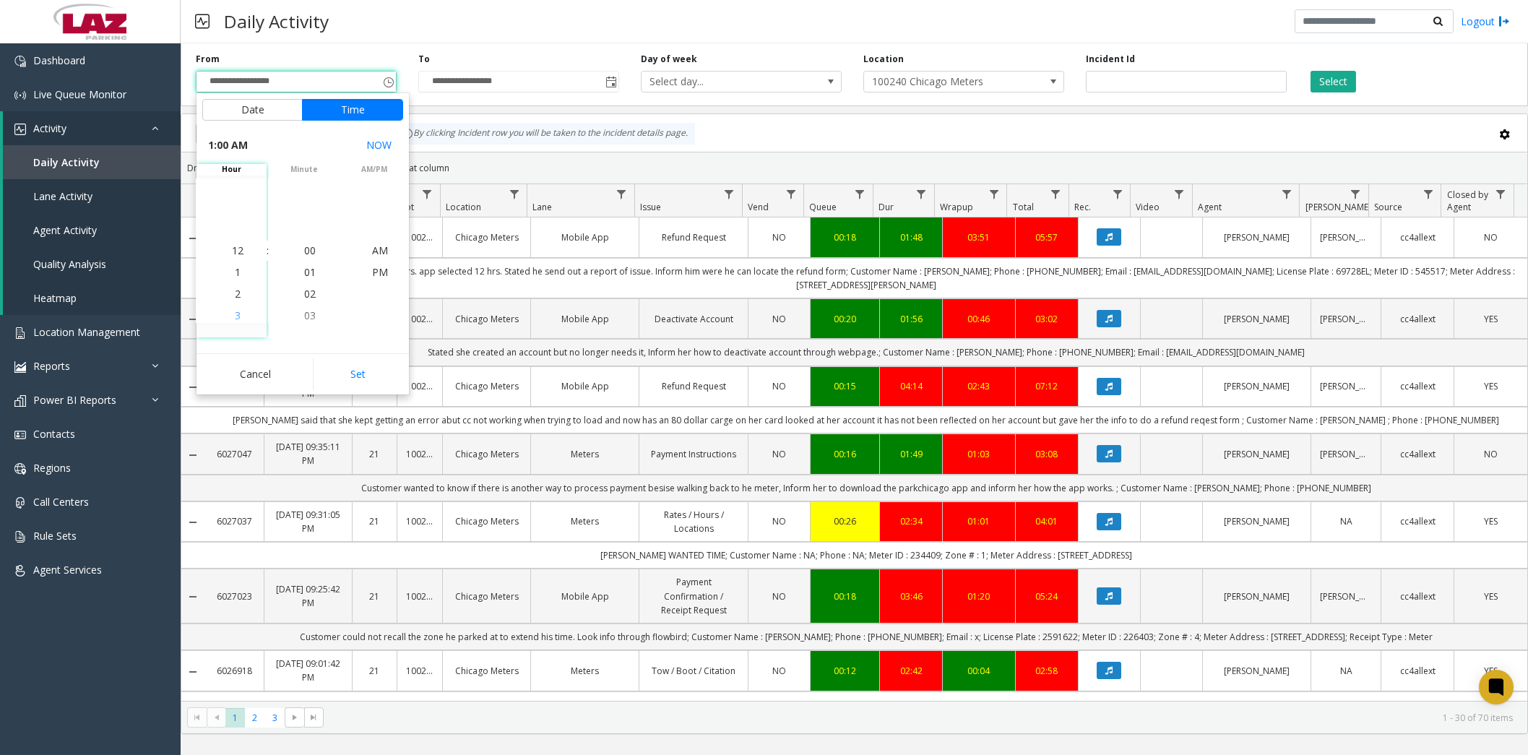
scroll to position [21, 0]
click at [234, 312] on app-root "**********" at bounding box center [764, 377] width 1528 height 755
click at [304, 254] on span "00" at bounding box center [310, 251] width 12 height 14
click at [372, 270] on span "PM" at bounding box center [380, 272] width 16 height 14
click at [480, 82] on input "**********" at bounding box center [518, 82] width 199 height 20
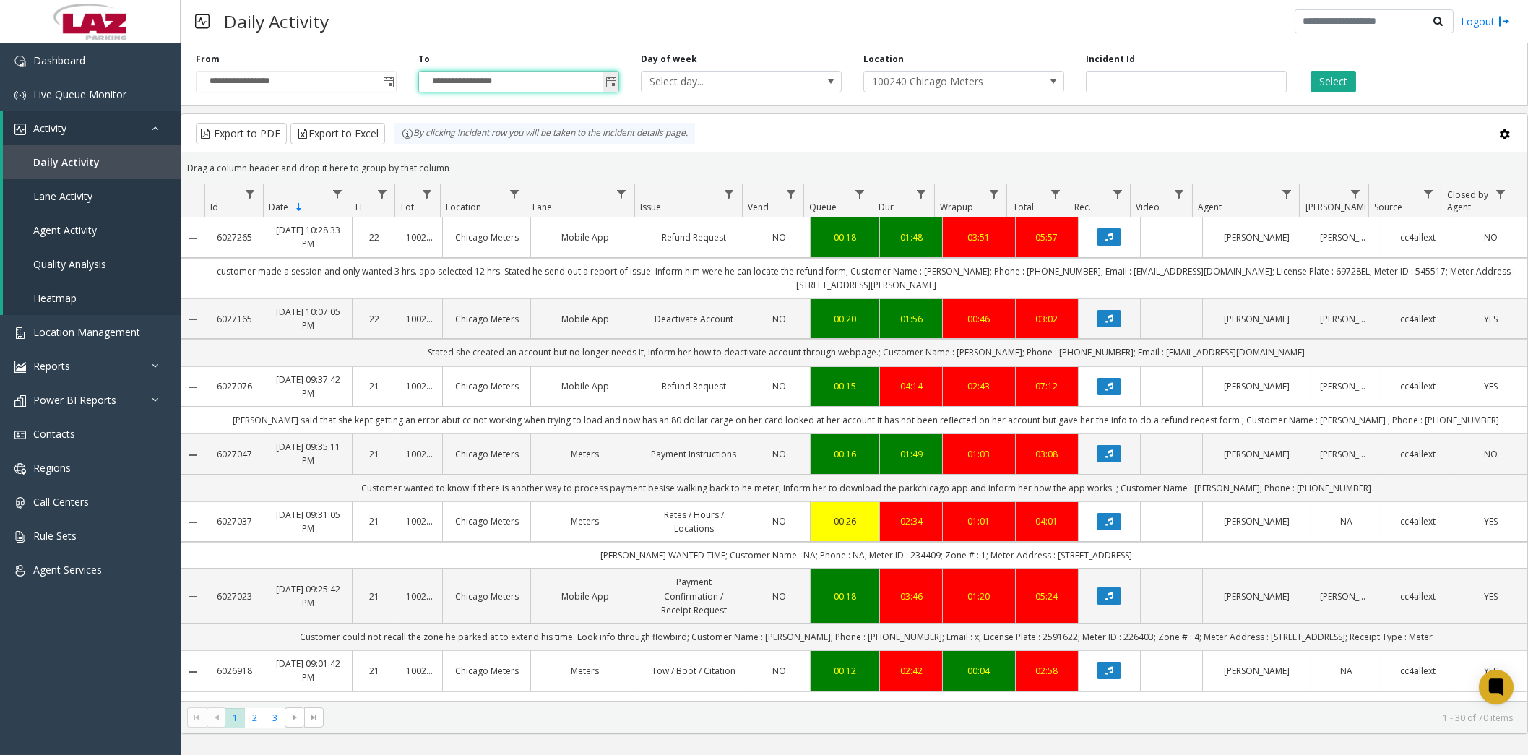
click at [536, 88] on input "**********" at bounding box center [518, 82] width 199 height 20
click at [611, 85] on span "Toggle popup" at bounding box center [612, 83] width 12 height 12
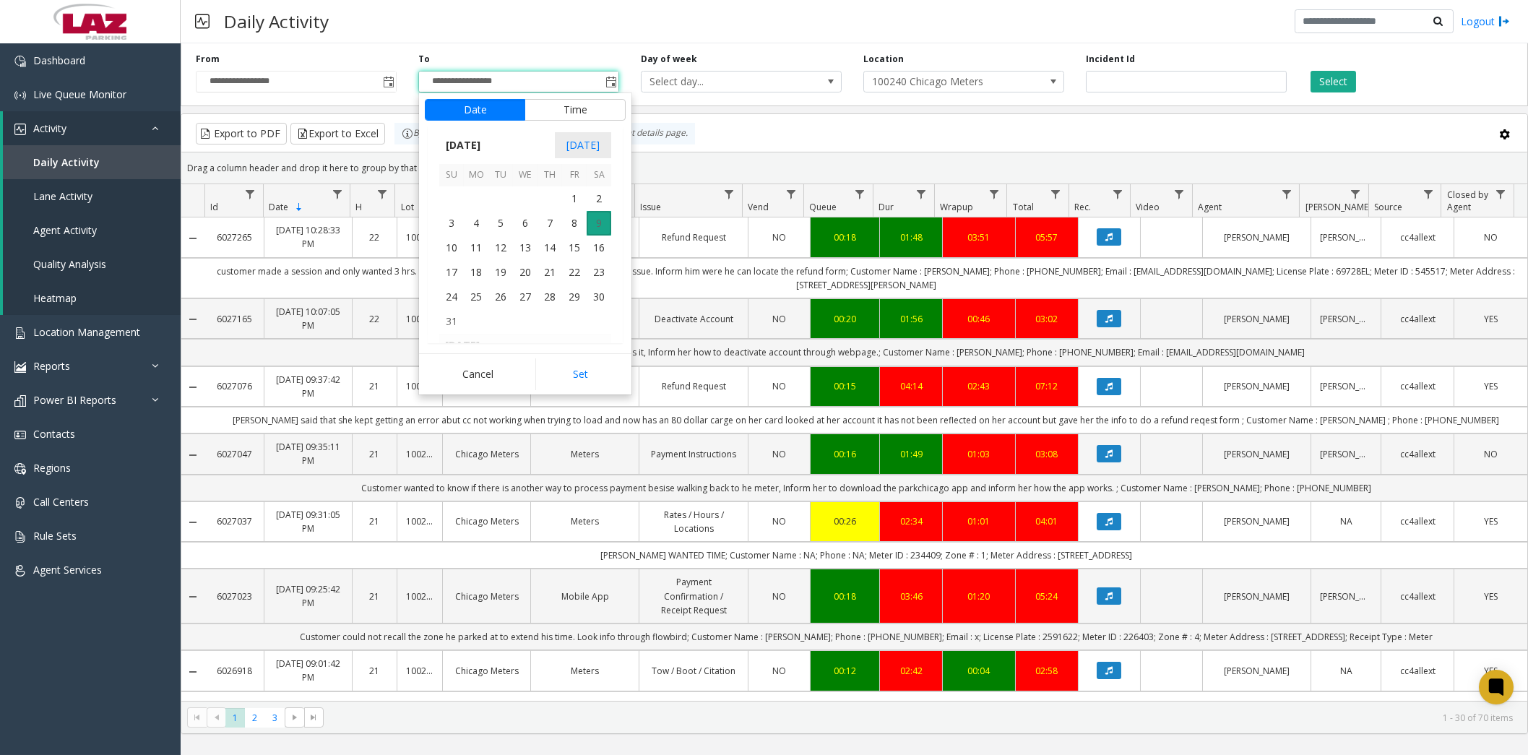
click at [601, 218] on span "9" at bounding box center [599, 223] width 25 height 25
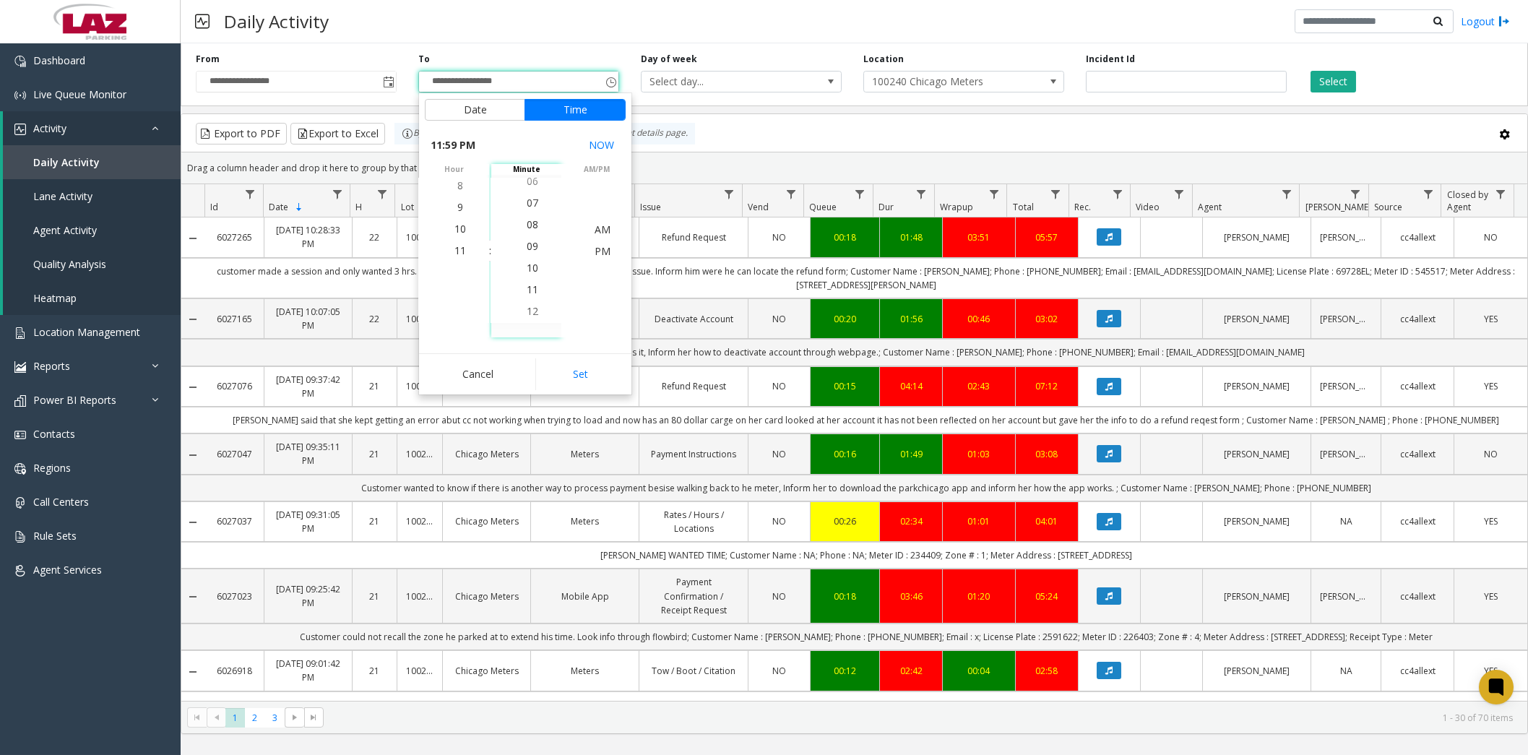
scroll to position [0, 0]
click at [527, 252] on span "00" at bounding box center [533, 251] width 12 height 14
drag, startPoint x: 597, startPoint y: 251, endPoint x: 595, endPoint y: 297, distance: 45.6
click at [596, 251] on span "PM" at bounding box center [603, 251] width 16 height 14
click at [590, 369] on button "Set" at bounding box center [580, 374] width 91 height 32
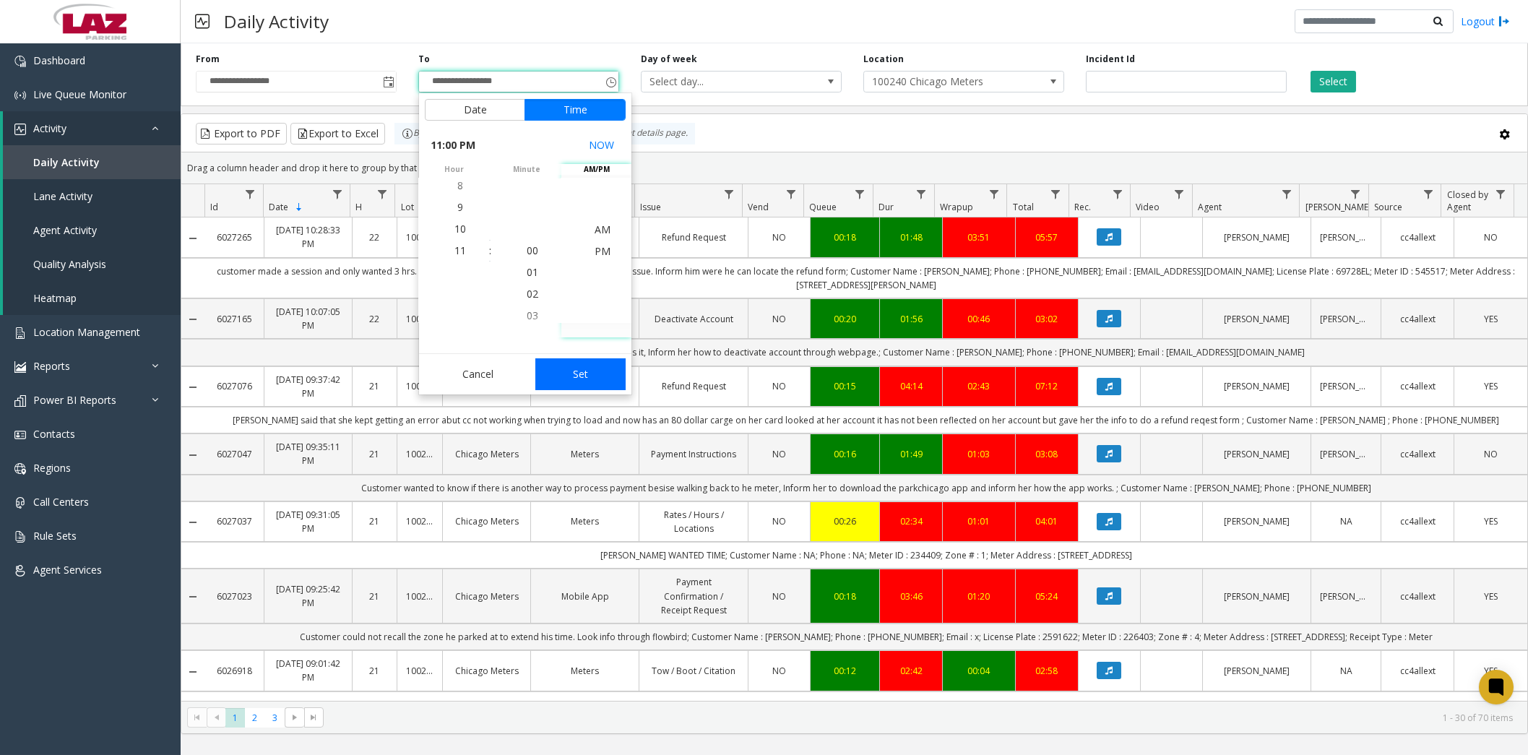
type input "**********"
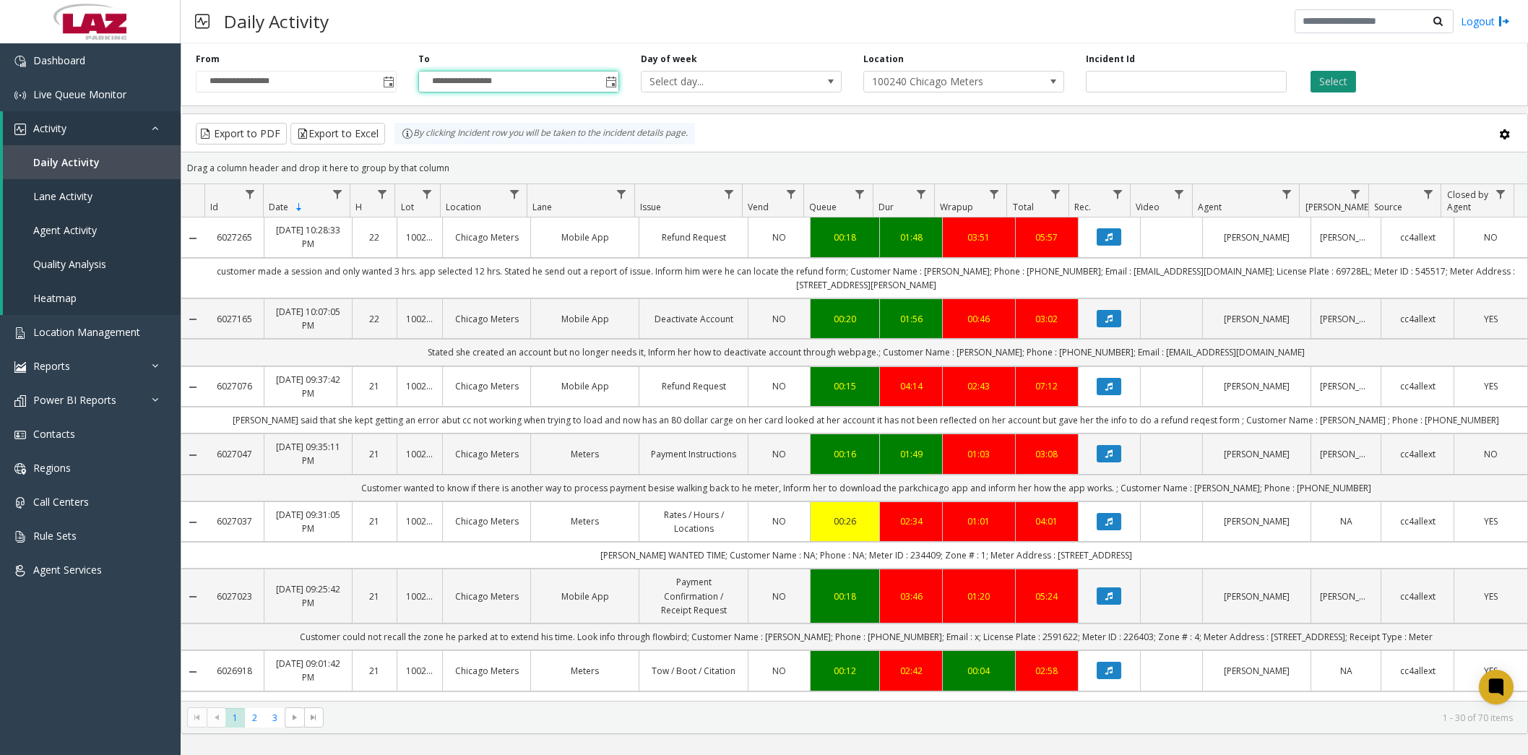
click at [1346, 85] on button "Select" at bounding box center [1334, 82] width 46 height 22
click at [325, 127] on button "Export to Excel" at bounding box center [338, 134] width 95 height 22
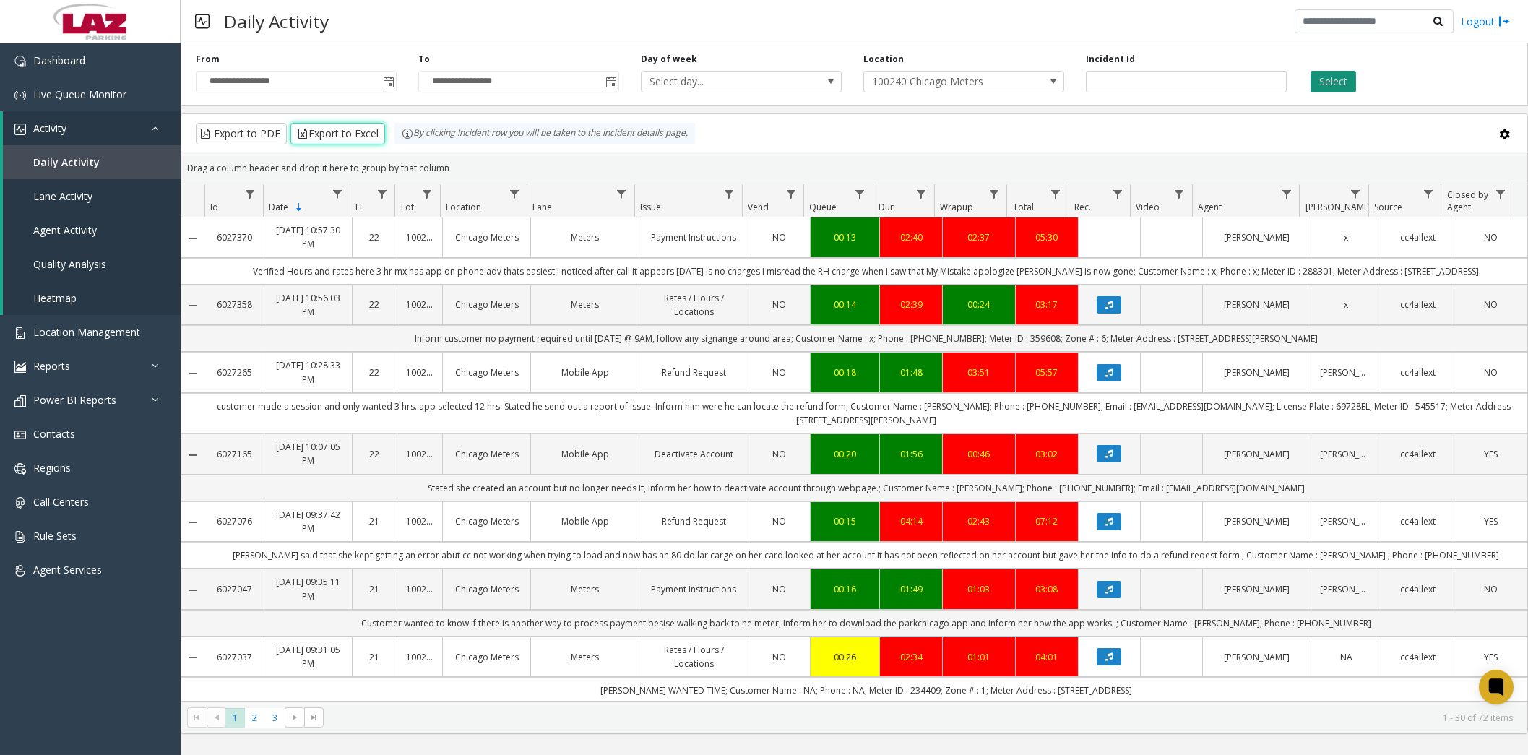
click at [1333, 78] on button "Select" at bounding box center [1334, 82] width 46 height 22
click at [358, 137] on button "Export to Excel" at bounding box center [338, 134] width 95 height 22
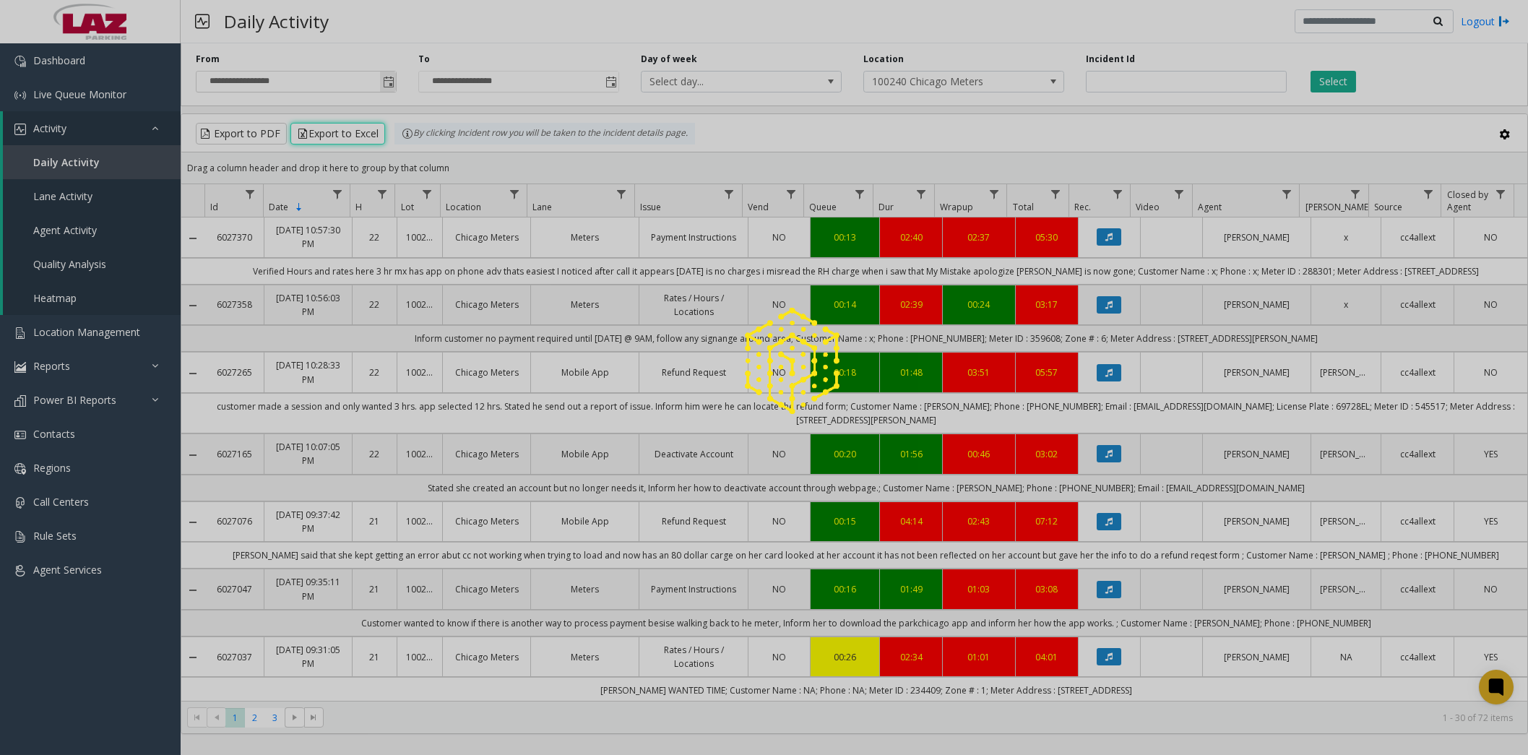
click at [387, 85] on app-root "**********" at bounding box center [764, 377] width 1528 height 755
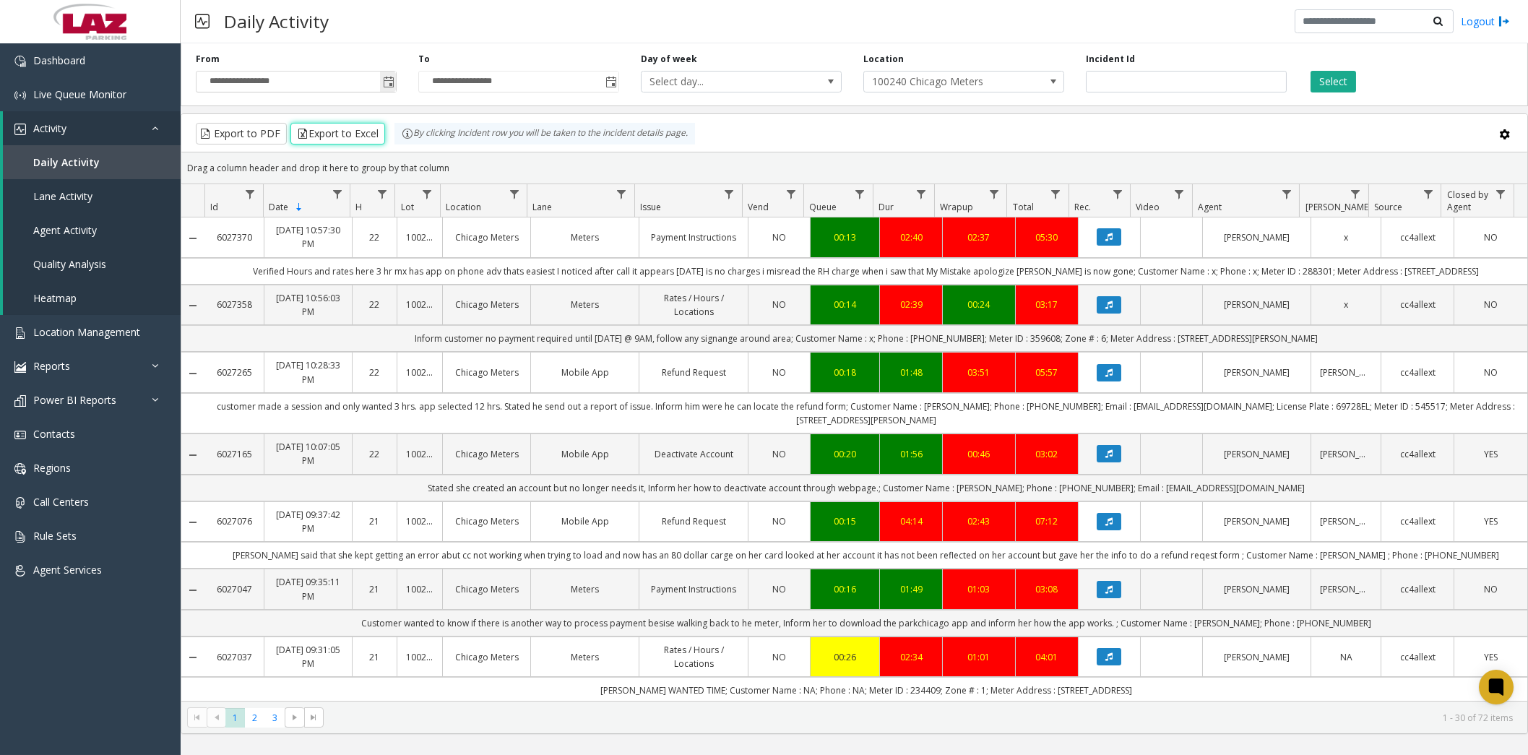
click at [261, 79] on input "**********" at bounding box center [296, 82] width 199 height 20
click at [388, 86] on span "Toggle popup" at bounding box center [389, 83] width 12 height 12
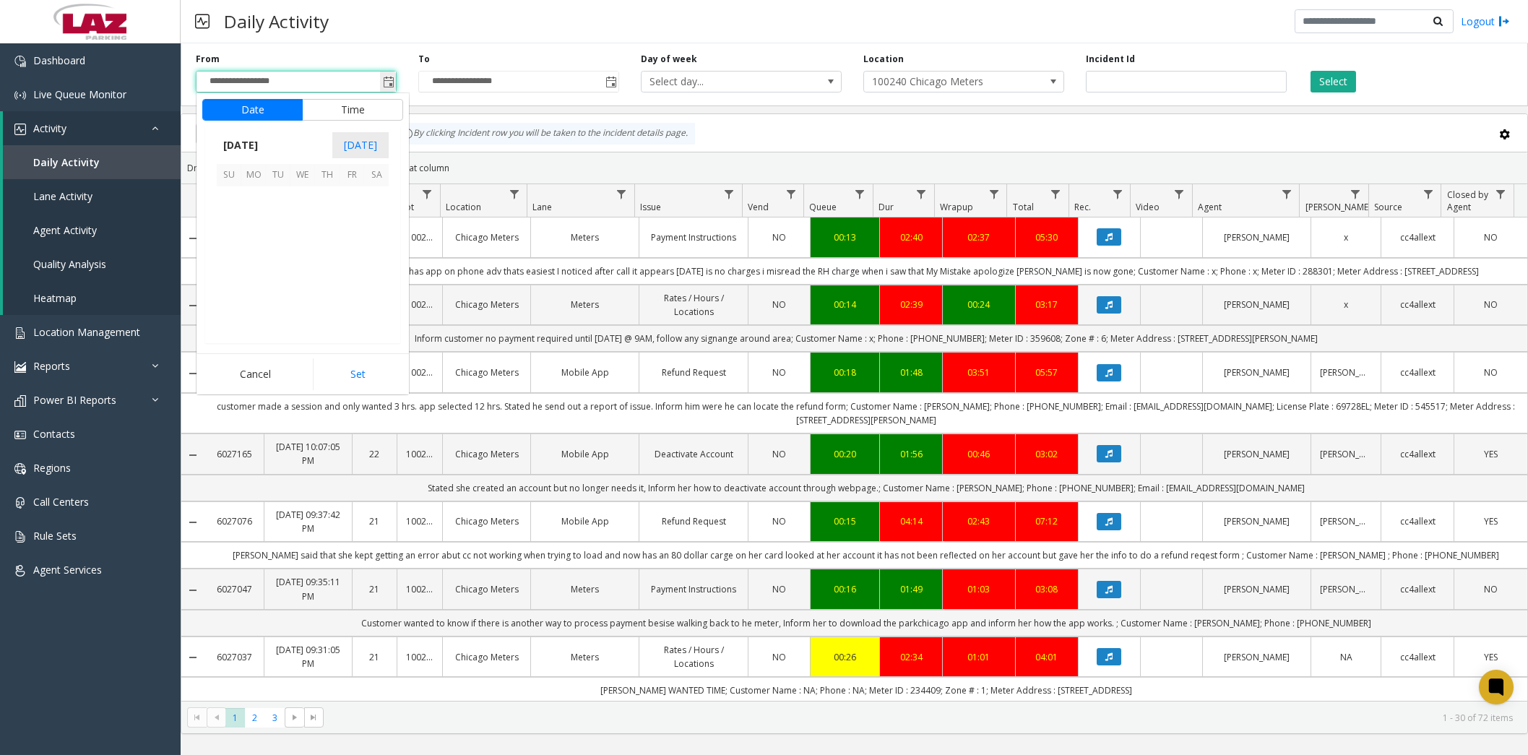
scroll to position [259174, 0]
click at [371, 221] on span "9" at bounding box center [376, 223] width 25 height 25
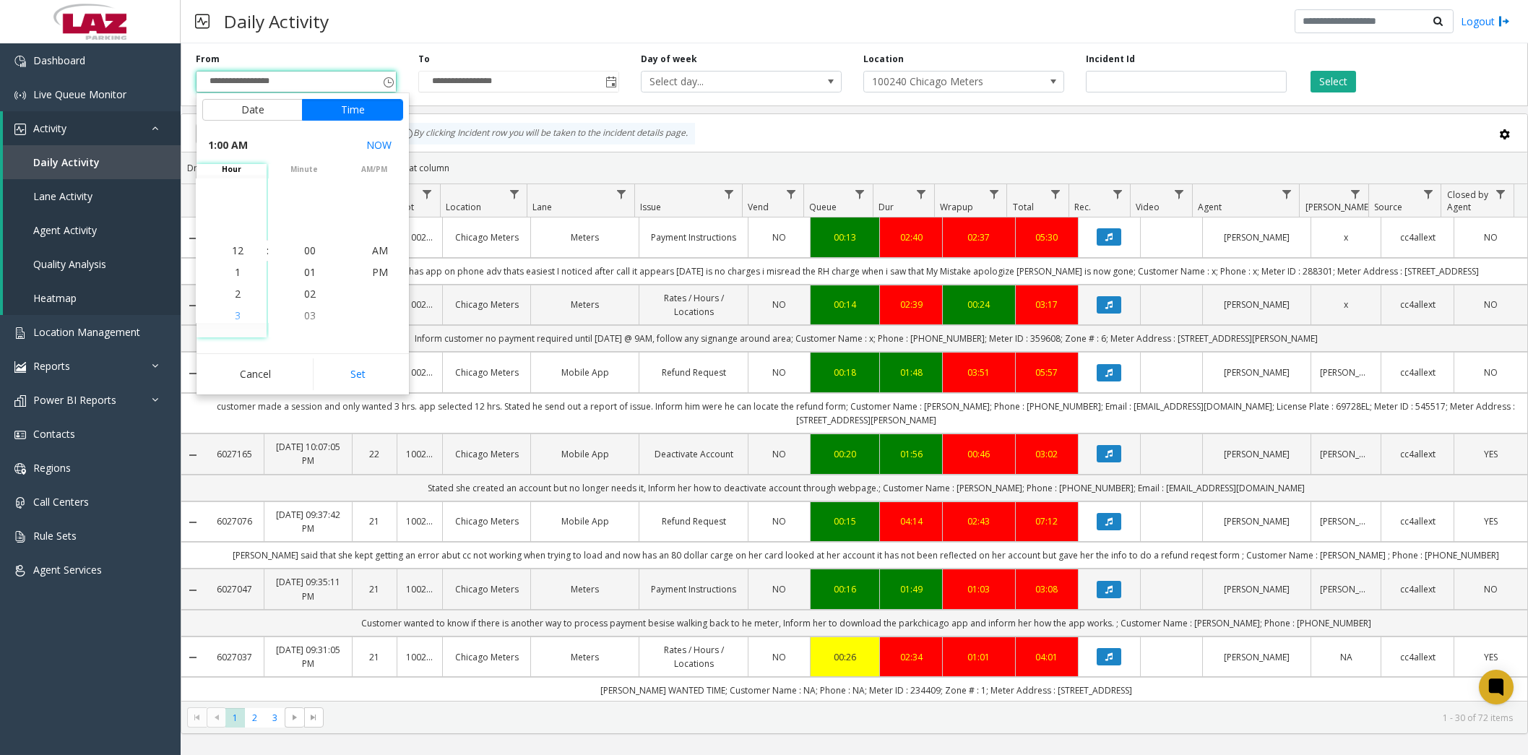
scroll to position [21, 0]
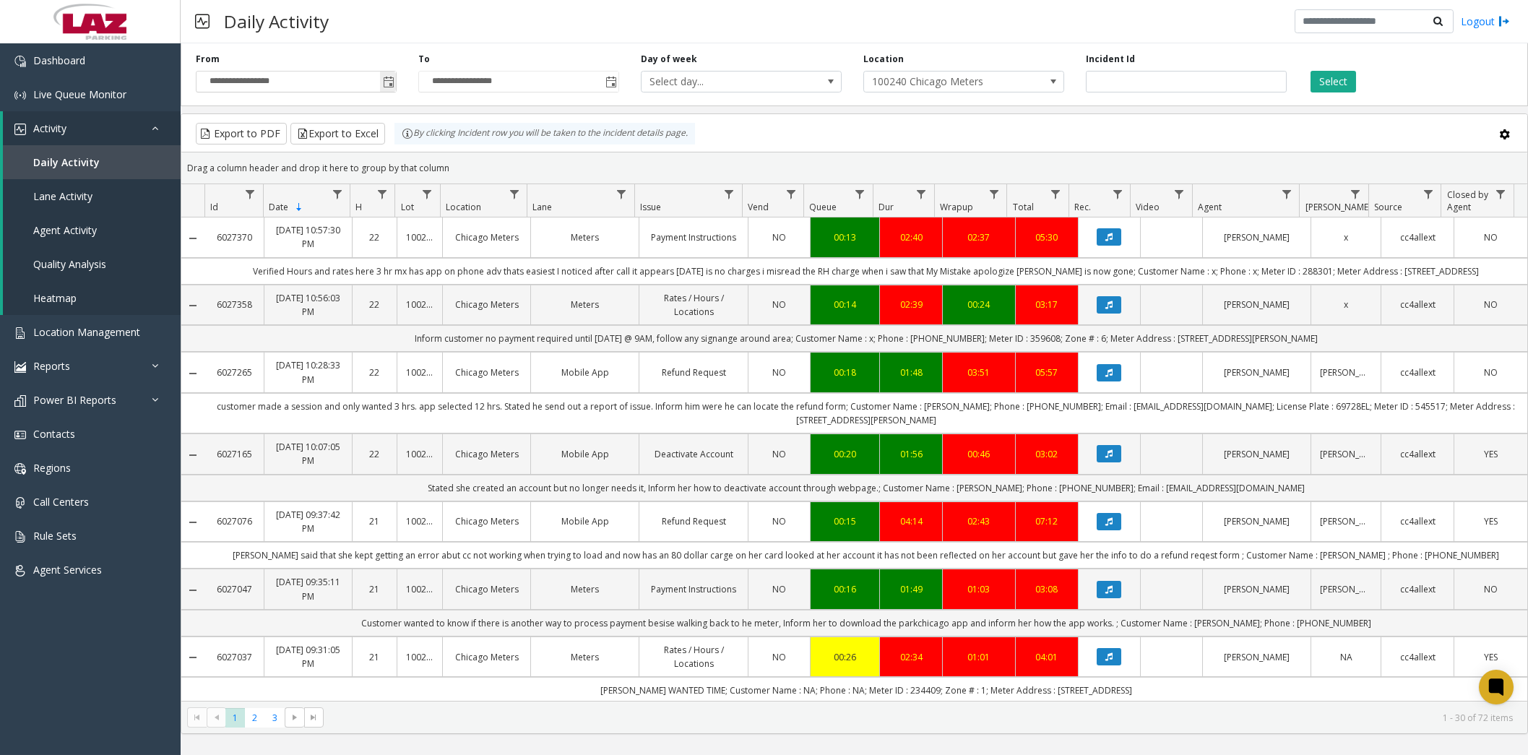
click at [385, 86] on span "Toggle popup" at bounding box center [389, 83] width 12 height 12
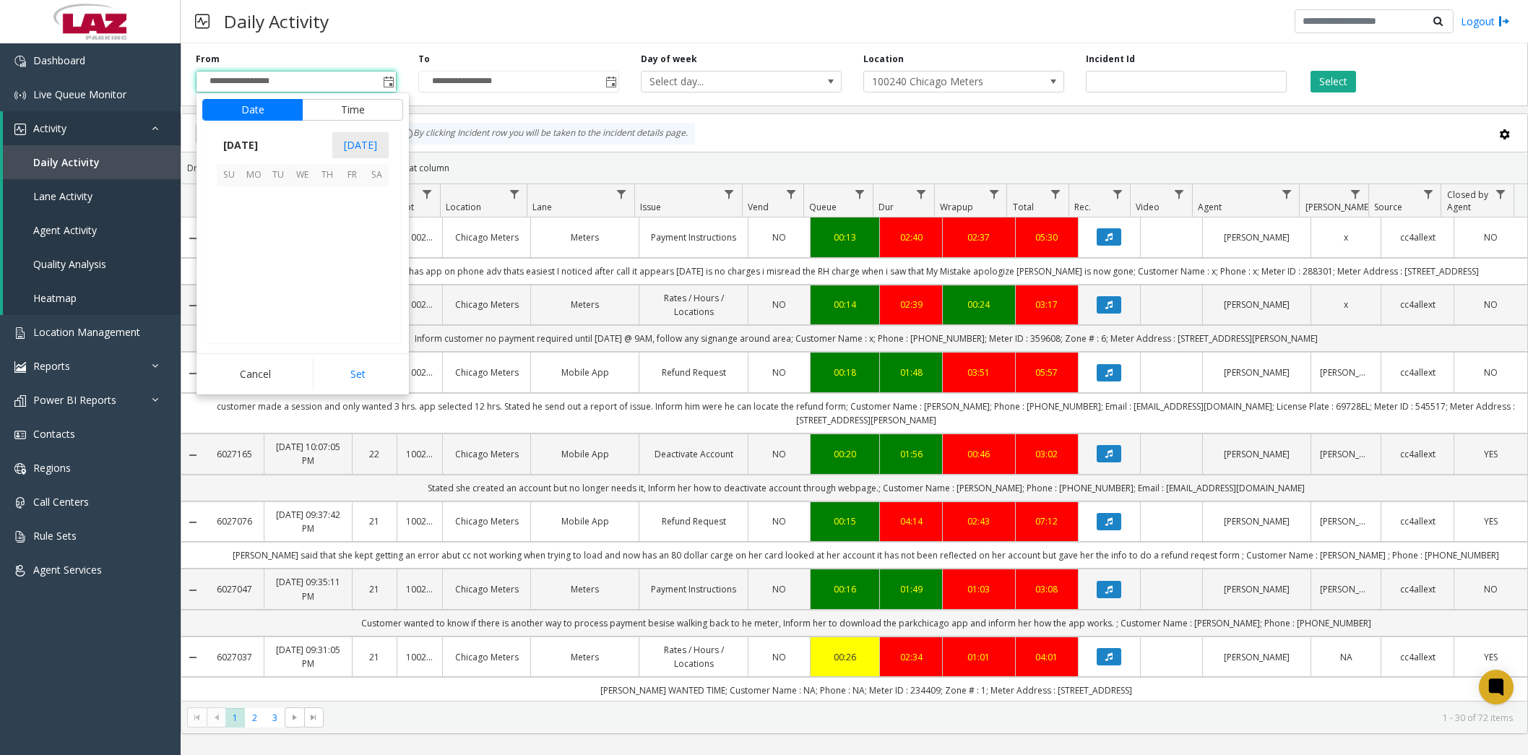
scroll to position [259174, 0]
click at [375, 221] on span "9" at bounding box center [376, 223] width 25 height 25
click at [235, 314] on span "3" at bounding box center [238, 316] width 6 height 14
click at [235, 272] on span "4" at bounding box center [238, 273] width 6 height 14
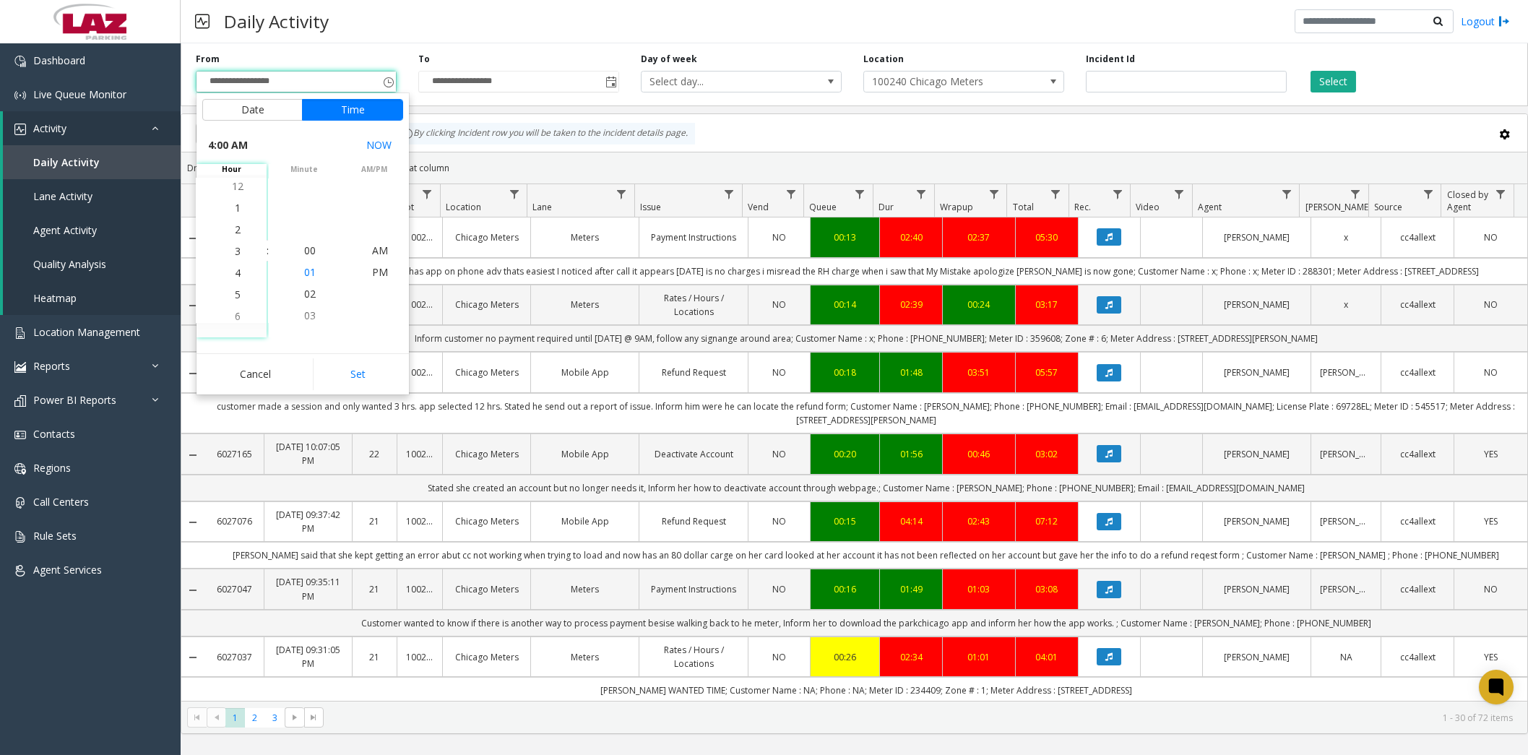
scroll to position [87, 0]
click at [304, 251] on span "00" at bounding box center [310, 251] width 12 height 14
click at [372, 269] on span "PM" at bounding box center [380, 272] width 16 height 14
click at [361, 369] on button "Set" at bounding box center [358, 374] width 91 height 32
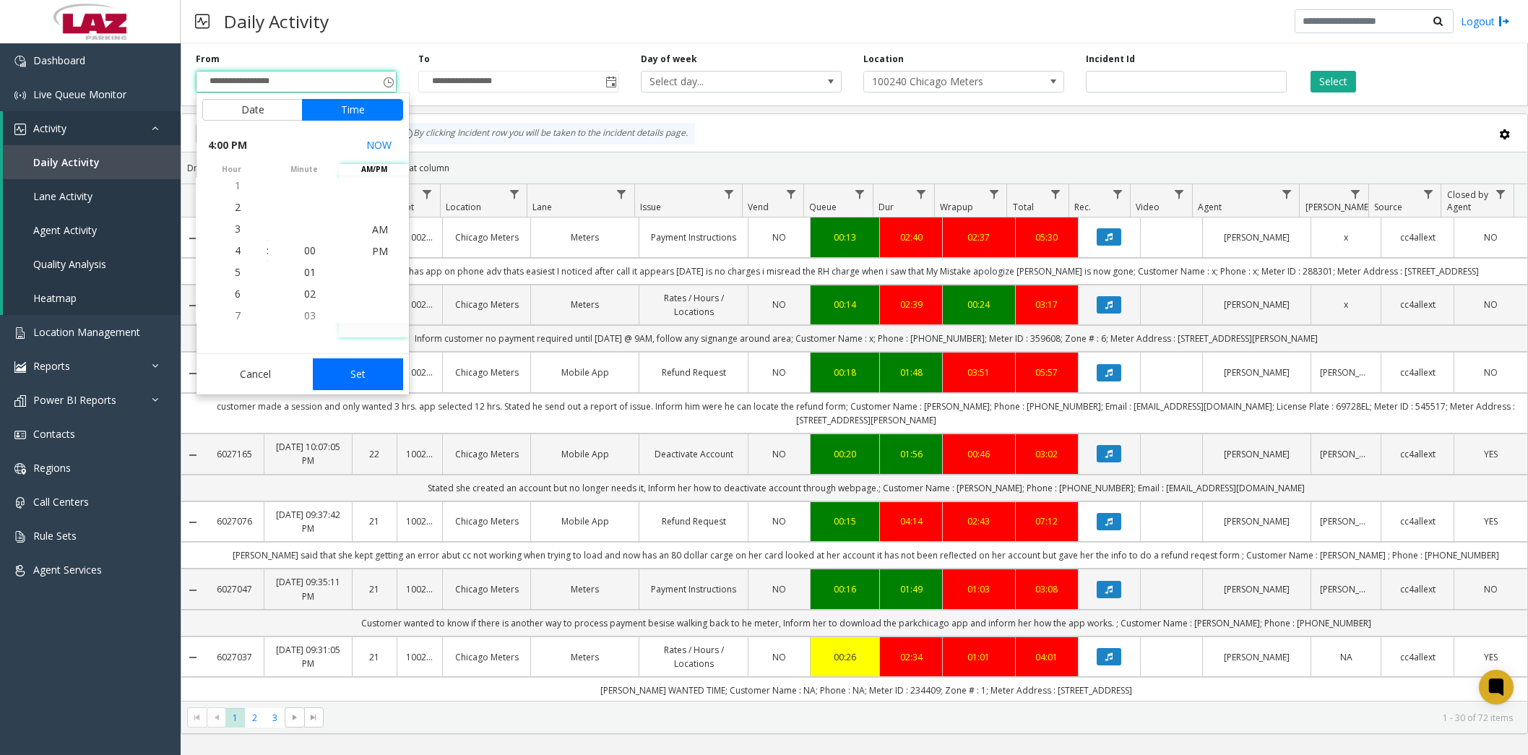
type input "**********"
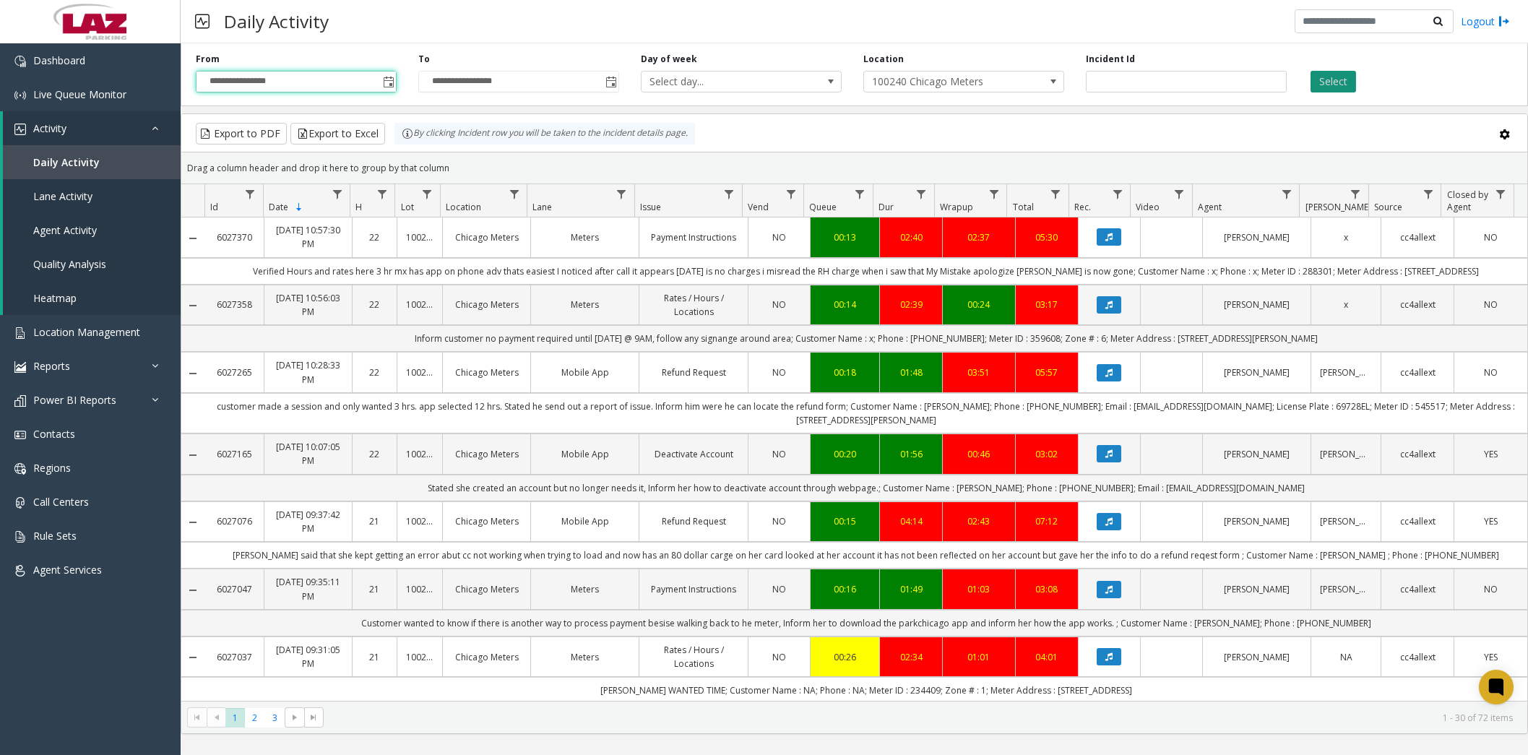
click at [1326, 84] on button "Select" at bounding box center [1334, 82] width 46 height 22
click at [349, 128] on button "Export to Excel" at bounding box center [338, 134] width 95 height 22
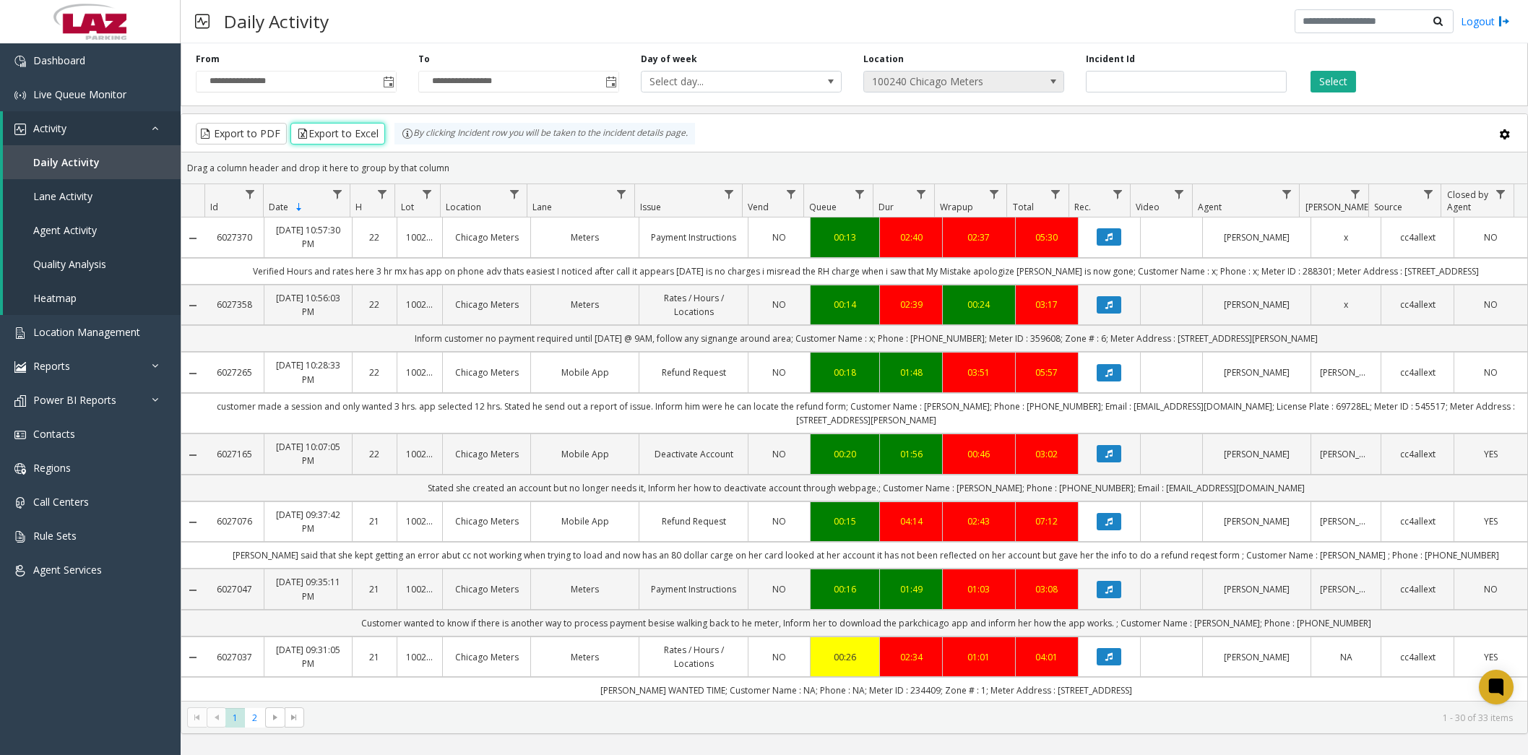
click at [1054, 82] on span at bounding box center [1054, 82] width 12 height 12
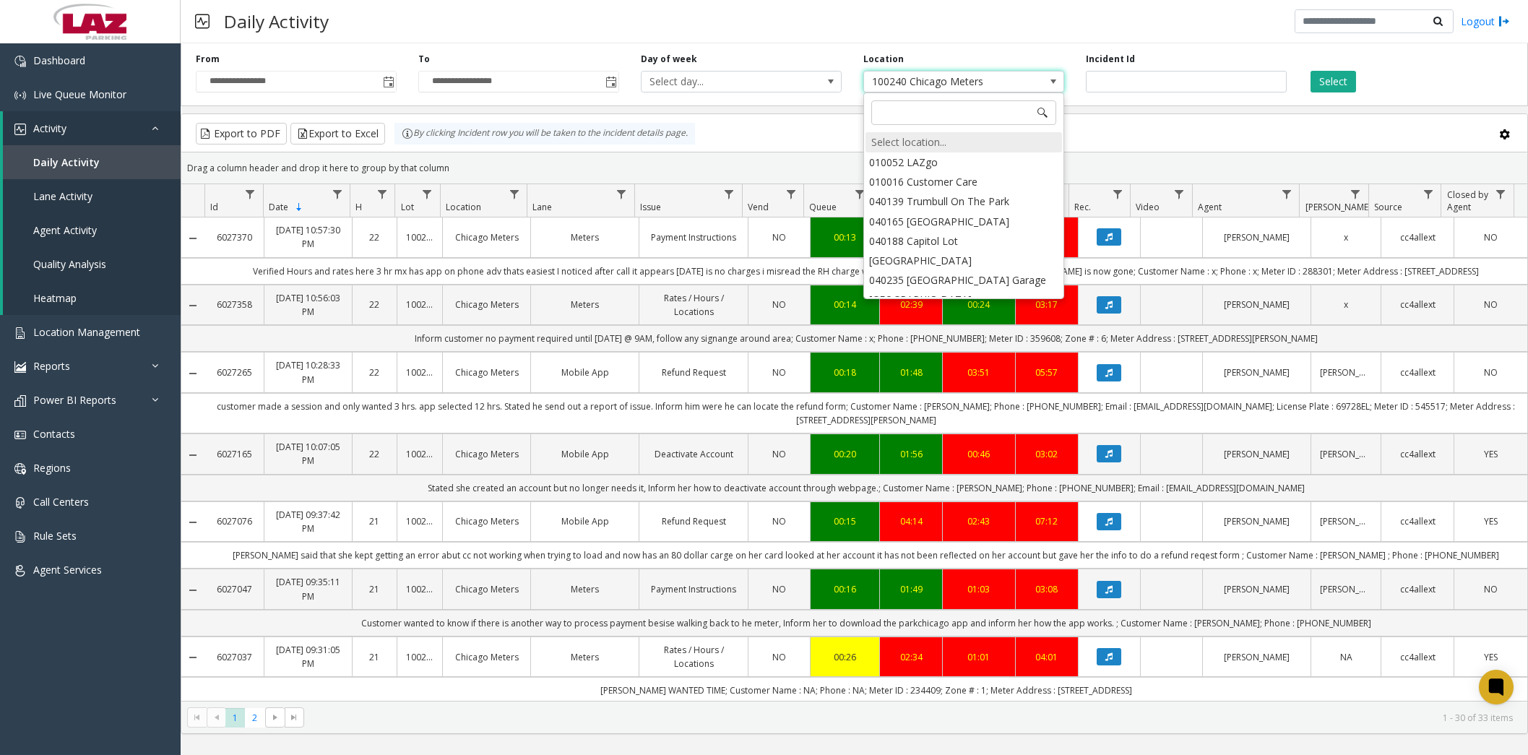
scroll to position [11906, 0]
click at [921, 108] on input at bounding box center [964, 112] width 185 height 25
click at [893, 145] on div "Select location..." at bounding box center [964, 142] width 197 height 20
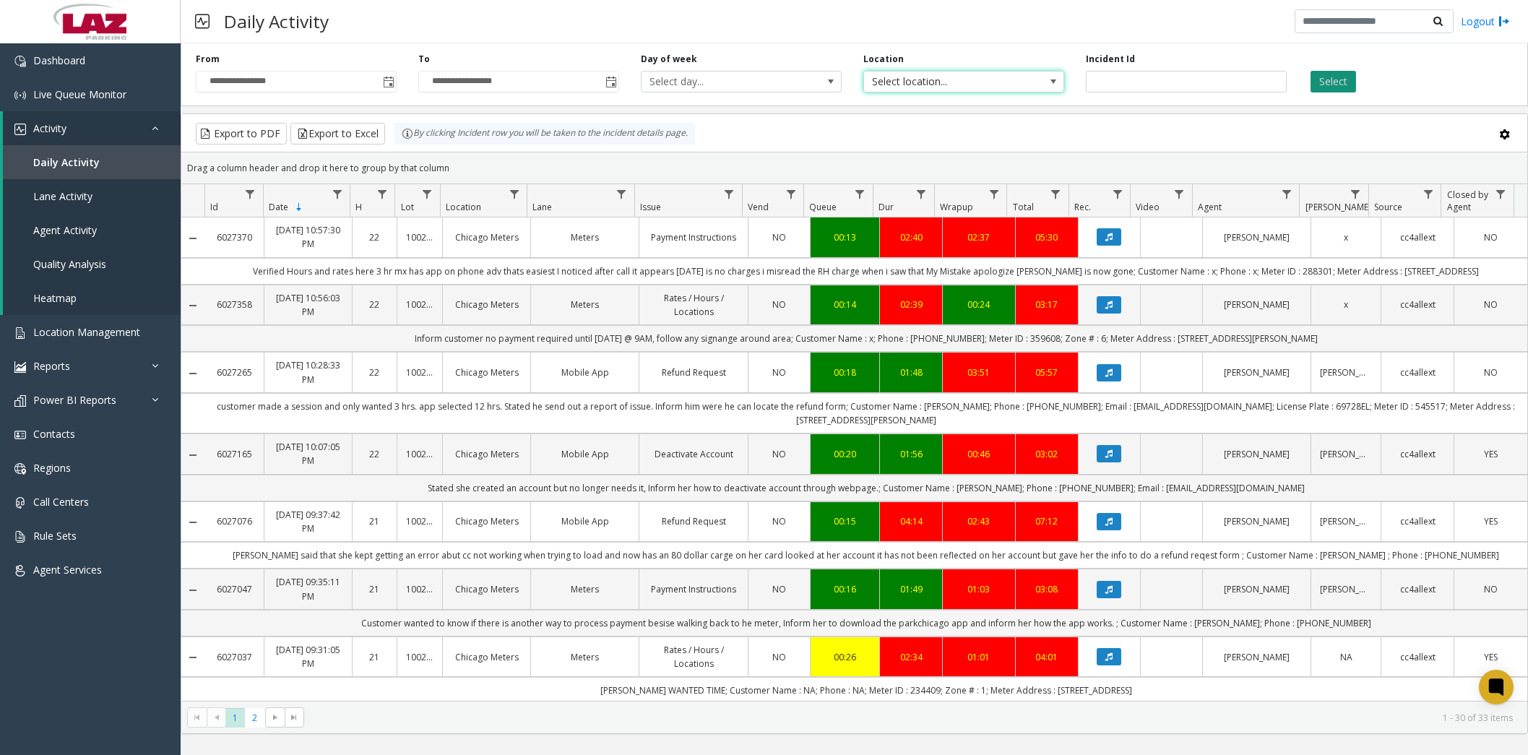
click at [1330, 82] on button "Select" at bounding box center [1334, 82] width 46 height 22
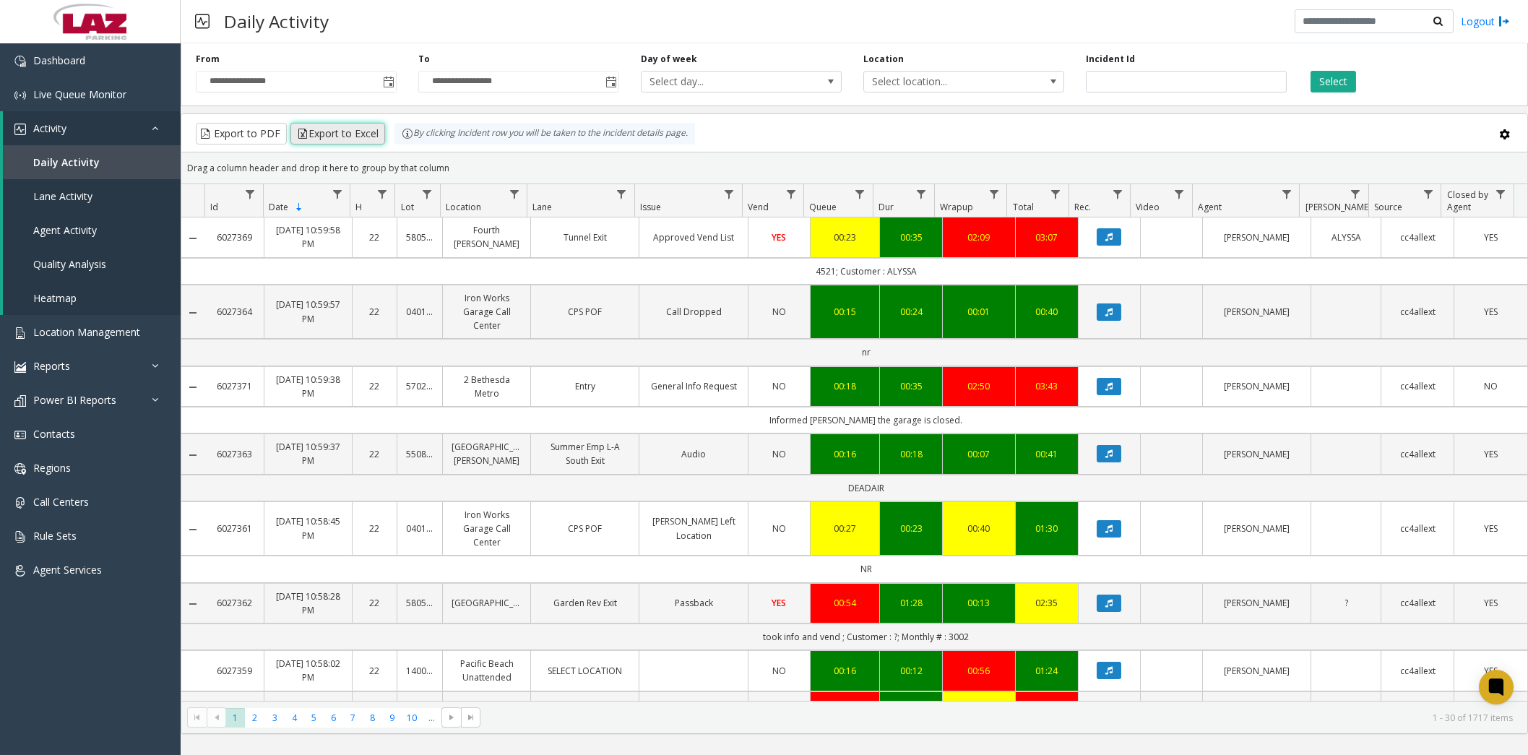
click at [361, 137] on button "Export to Excel" at bounding box center [338, 134] width 95 height 22
click at [1332, 85] on button "Select" at bounding box center [1334, 82] width 46 height 22
click at [1329, 77] on button "Select" at bounding box center [1334, 82] width 46 height 22
click at [1342, 82] on button "Select" at bounding box center [1334, 82] width 46 height 22
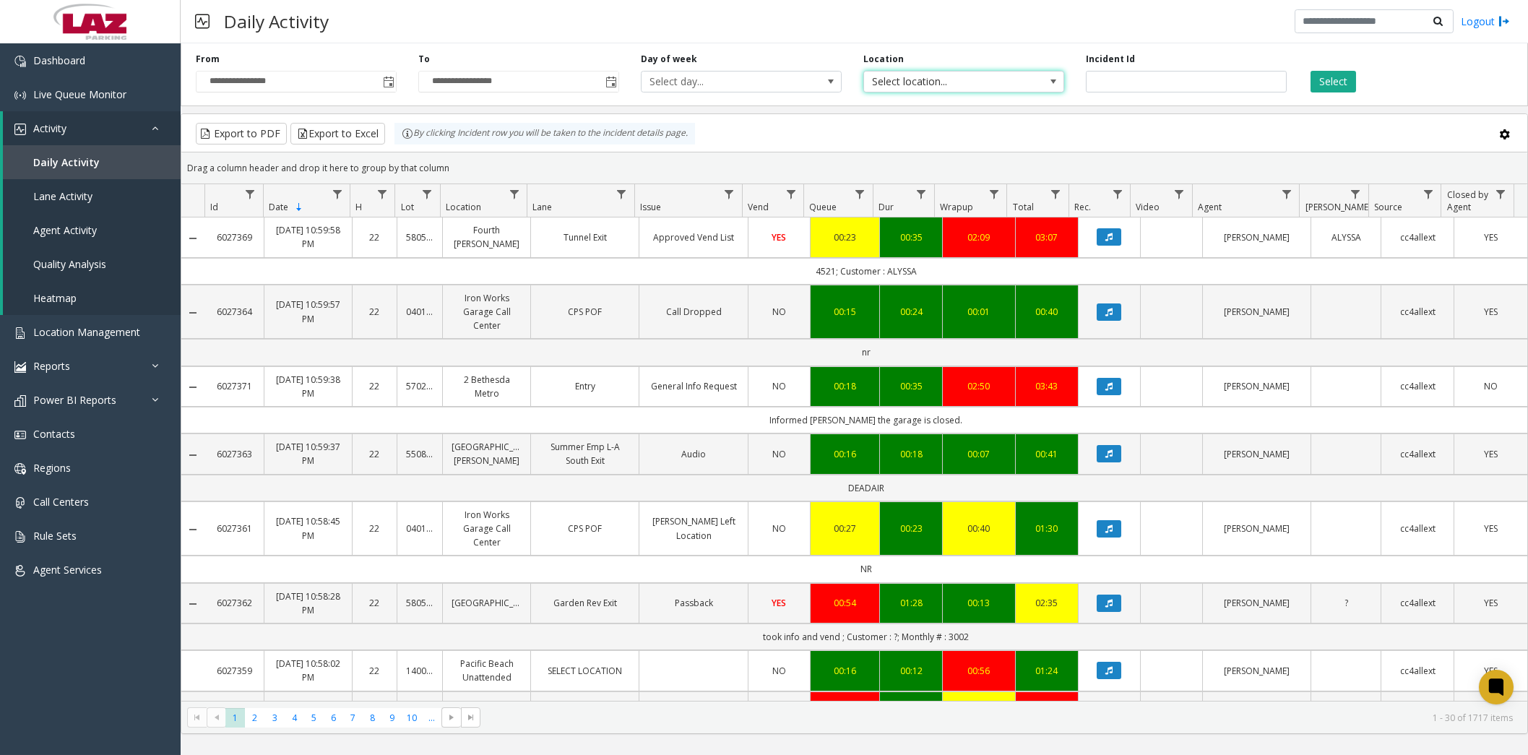
click at [1056, 77] on span at bounding box center [1054, 82] width 12 height 12
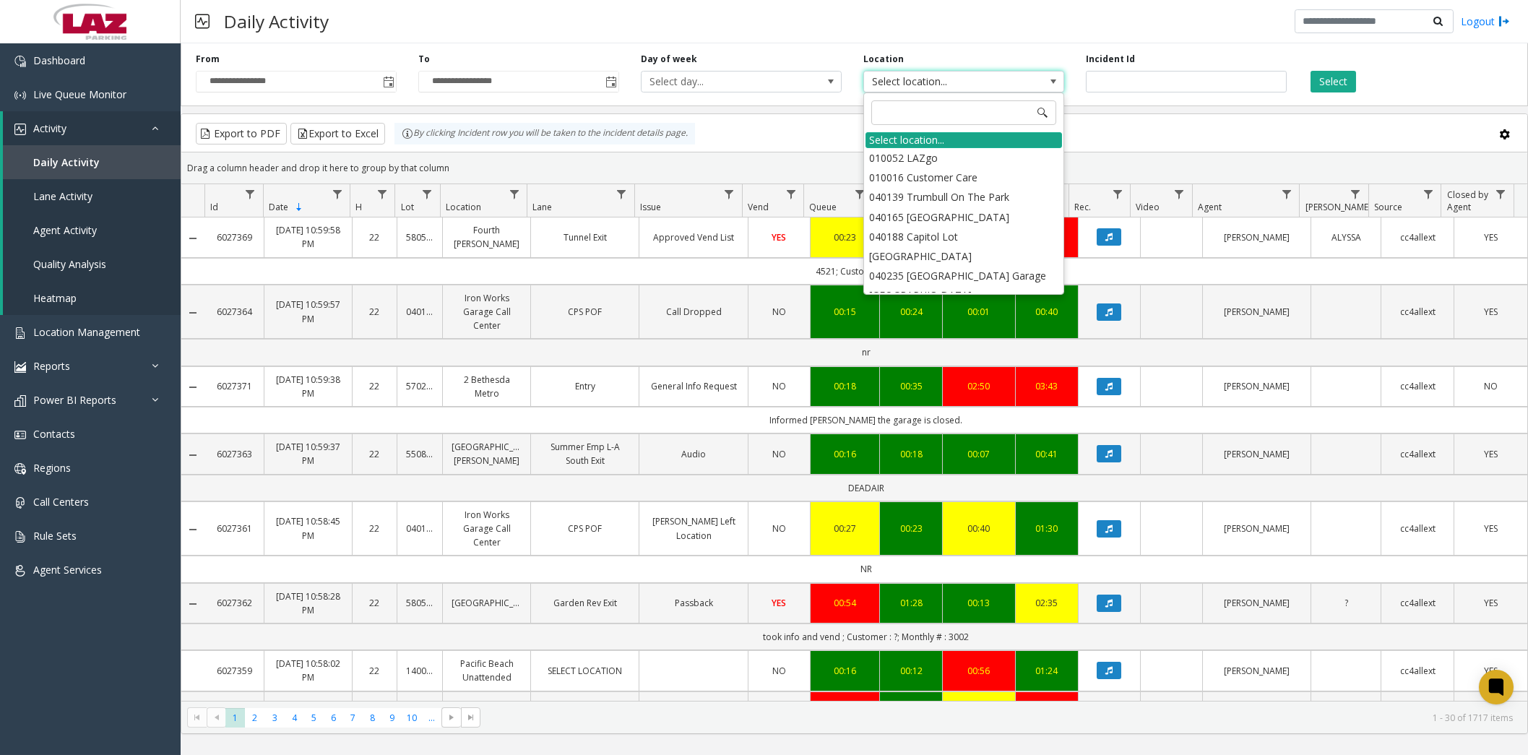
click at [924, 142] on div "Select location..." at bounding box center [964, 140] width 197 height 16
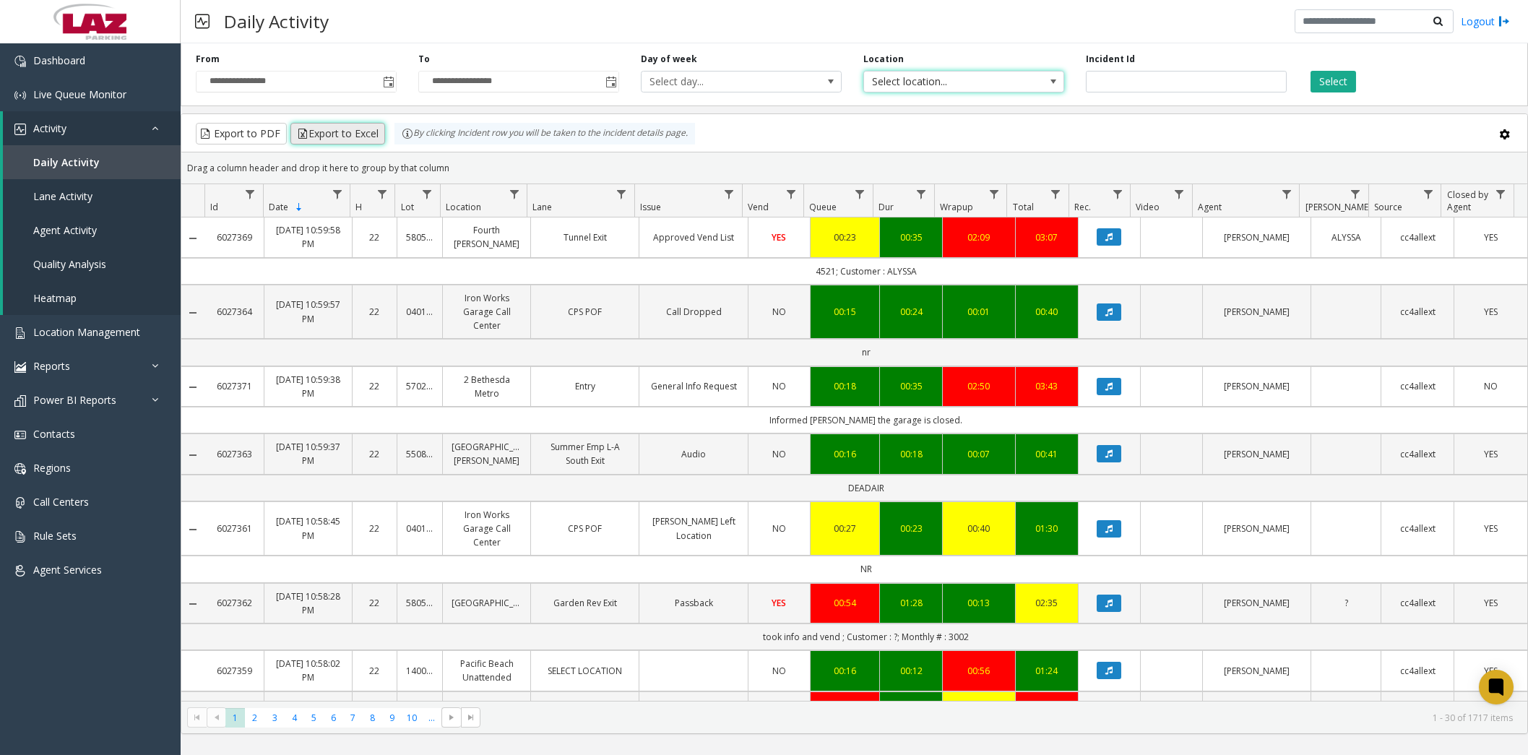
click at [360, 129] on button "Export to Excel" at bounding box center [338, 134] width 95 height 22
